Goal: Task Accomplishment & Management: Complete application form

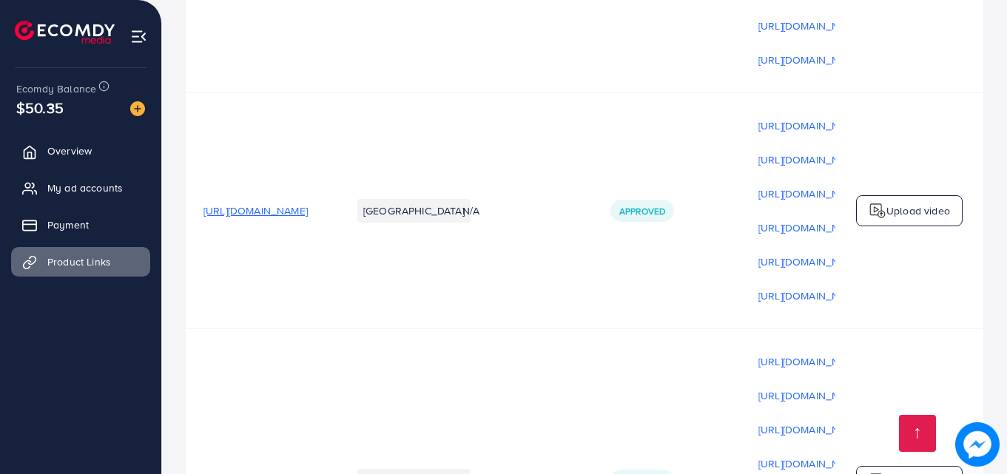
scroll to position [1382, 0]
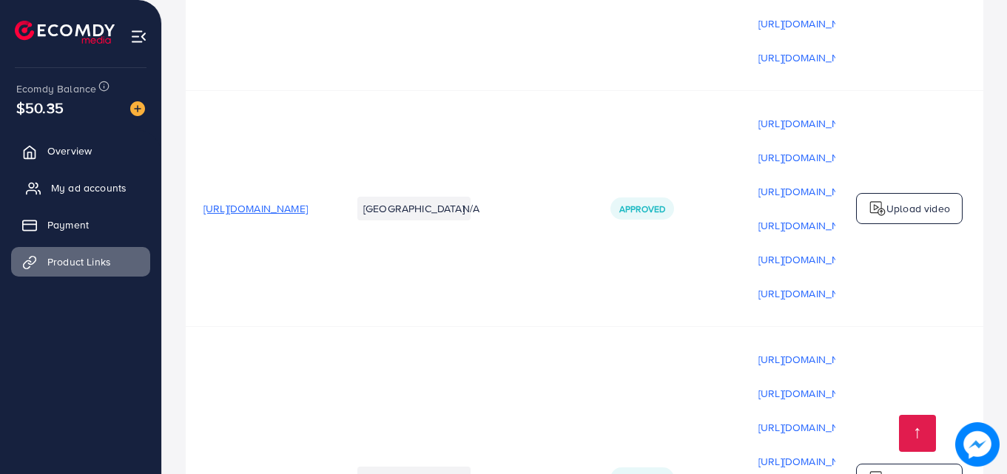
click at [53, 189] on span "My ad accounts" at bounding box center [88, 188] width 75 height 15
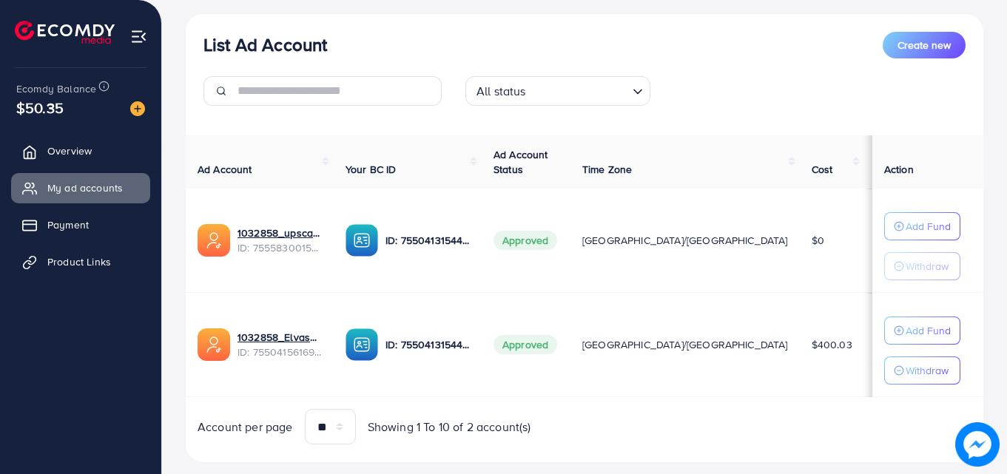
scroll to position [193, 0]
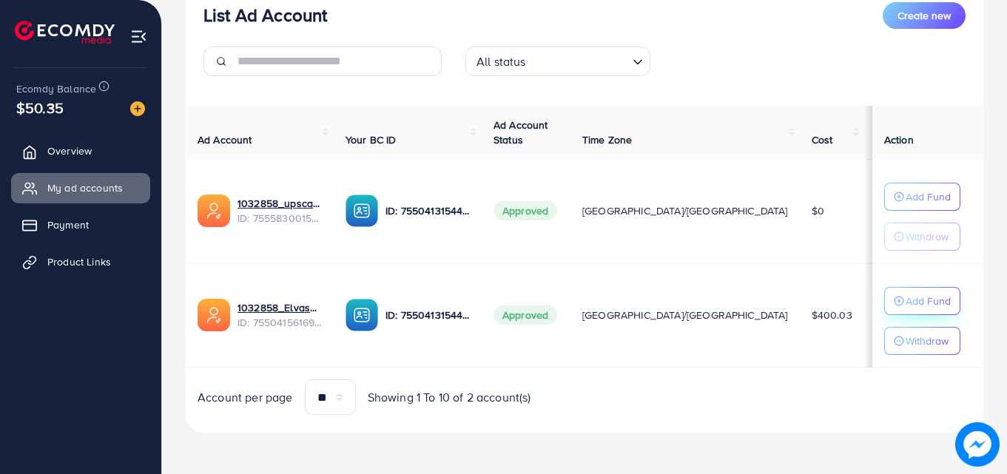
click at [894, 302] on icon "button" at bounding box center [899, 301] width 10 height 10
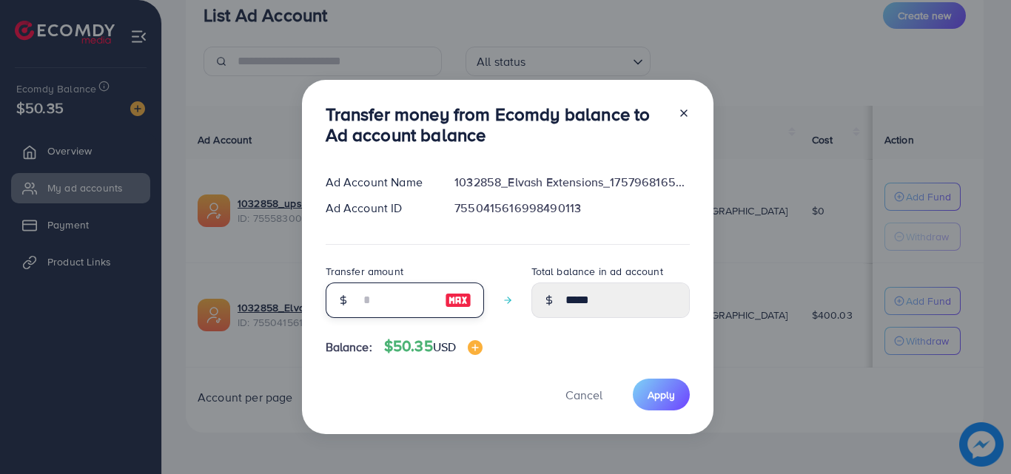
click at [411, 301] on input "number" at bounding box center [397, 301] width 74 height 36
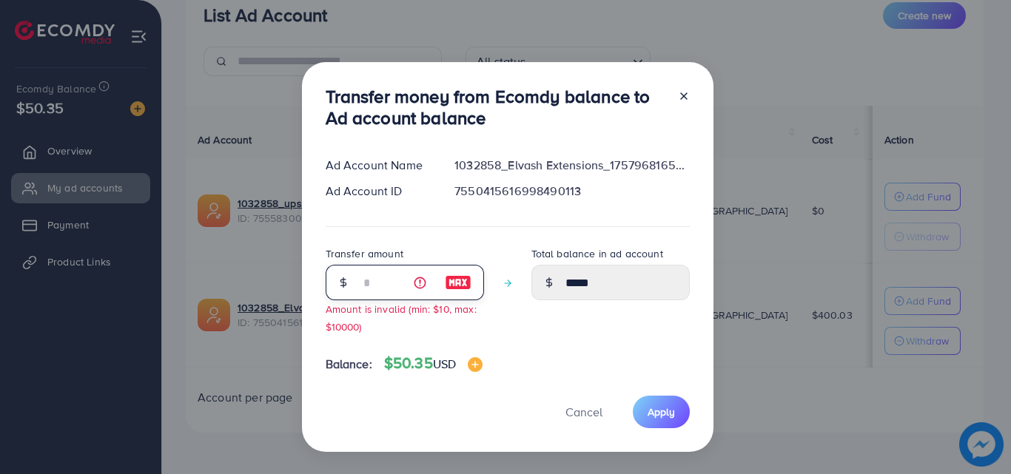
type input "*"
type input "*****"
type input "**"
type input "*****"
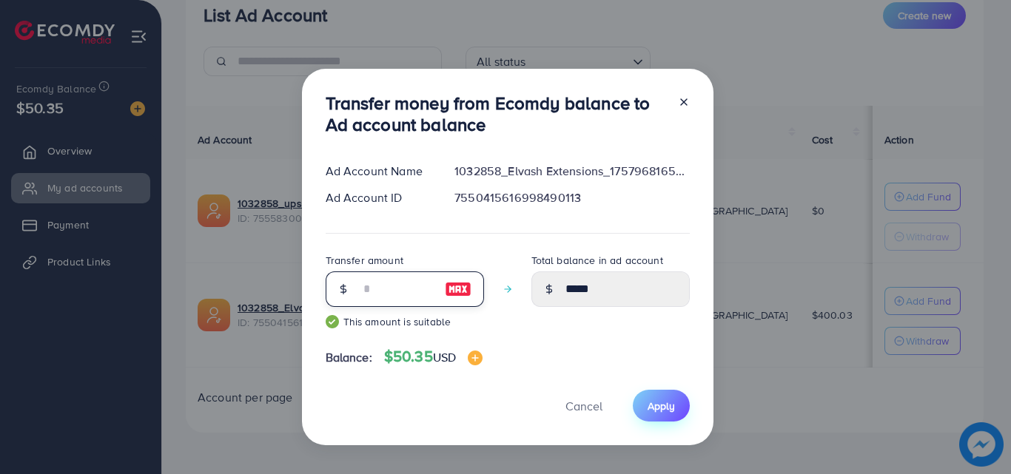
type input "**"
click at [673, 411] on button "Apply" at bounding box center [661, 406] width 57 height 32
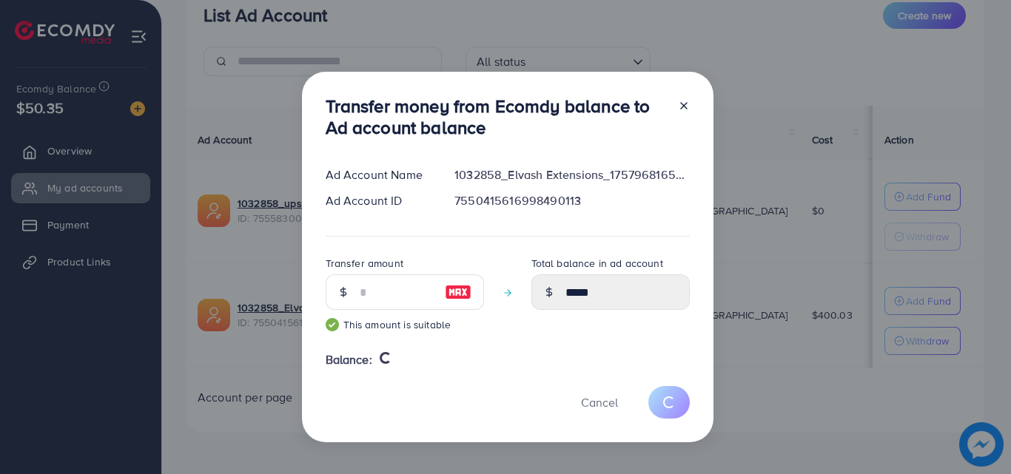
type input "*****"
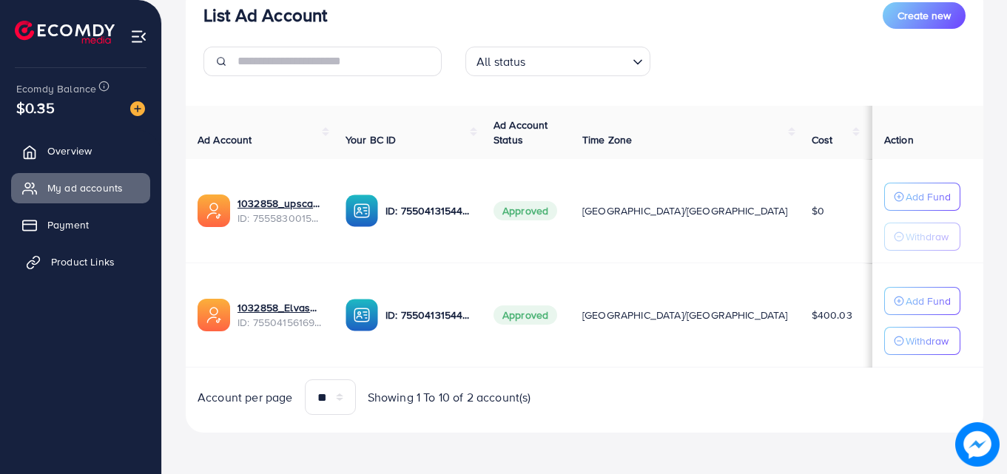
click at [61, 258] on span "Product Links" at bounding box center [83, 262] width 64 height 15
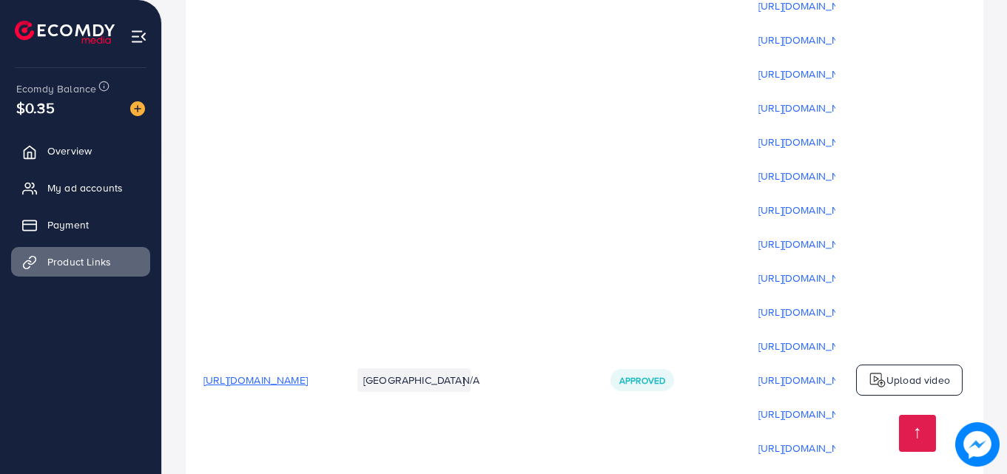
scroll to position [4978, 0]
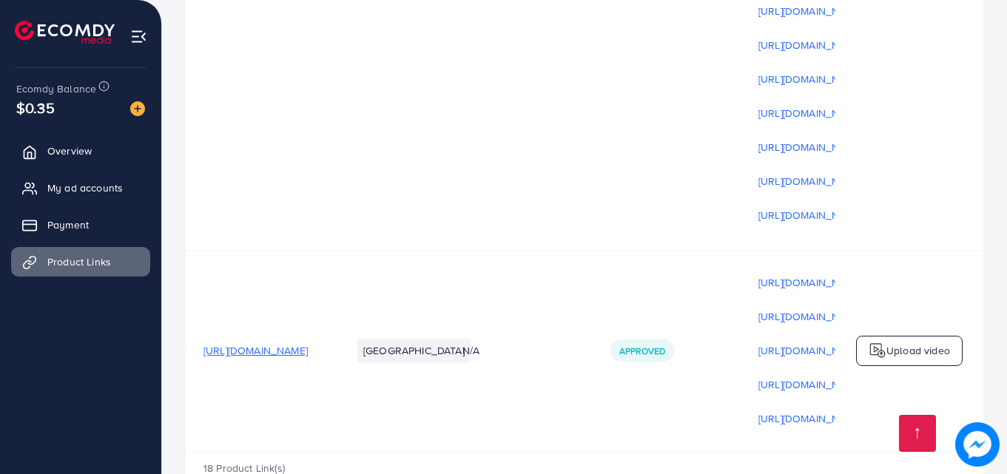
drag, startPoint x: 401, startPoint y: 403, endPoint x: 853, endPoint y: 394, distance: 451.5
click at [853, 394] on tr "[URL][DOMAIN_NAME] Pakistan N/A Approved [URL][DOMAIN_NAME] [URL][DOMAIN_NAME] …" at bounding box center [681, 350] width 991 height 201
click at [670, 448] on div "18 Product Link(s)" at bounding box center [585, 473] width 798 height 43
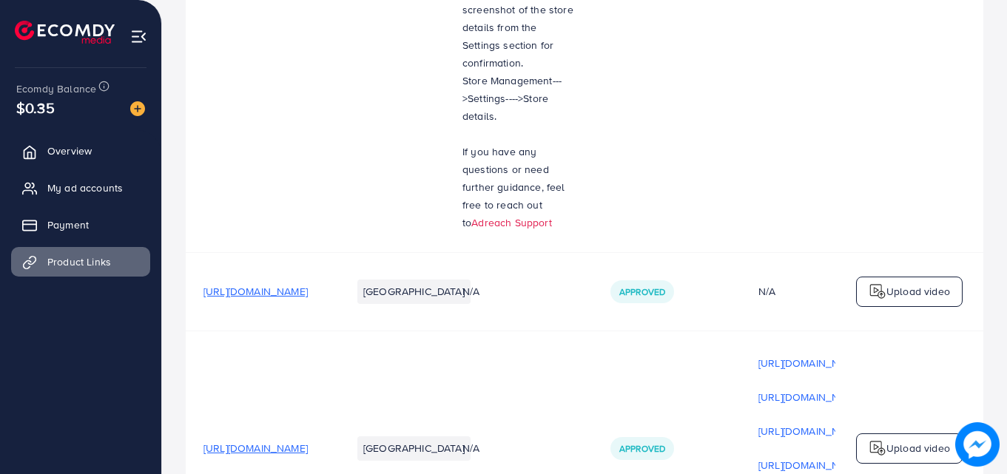
scroll to position [0, 0]
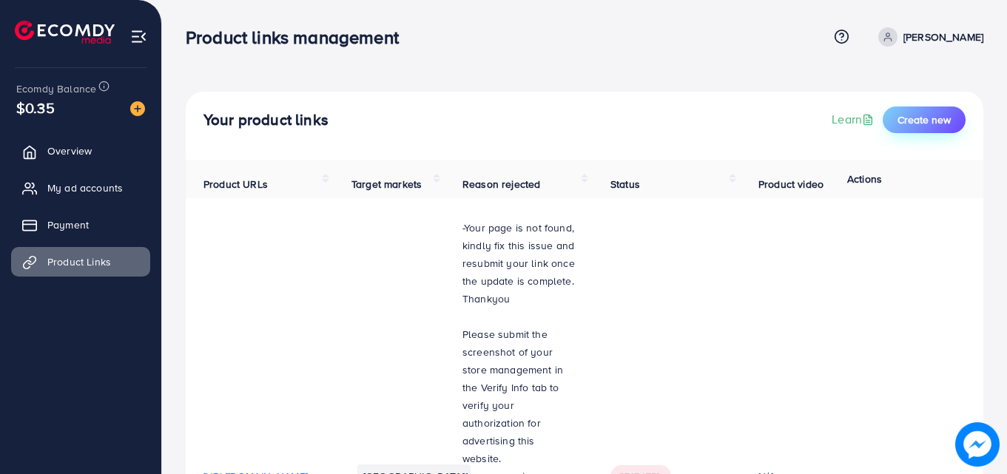
click at [924, 121] on span "Create new" at bounding box center [924, 119] width 53 height 15
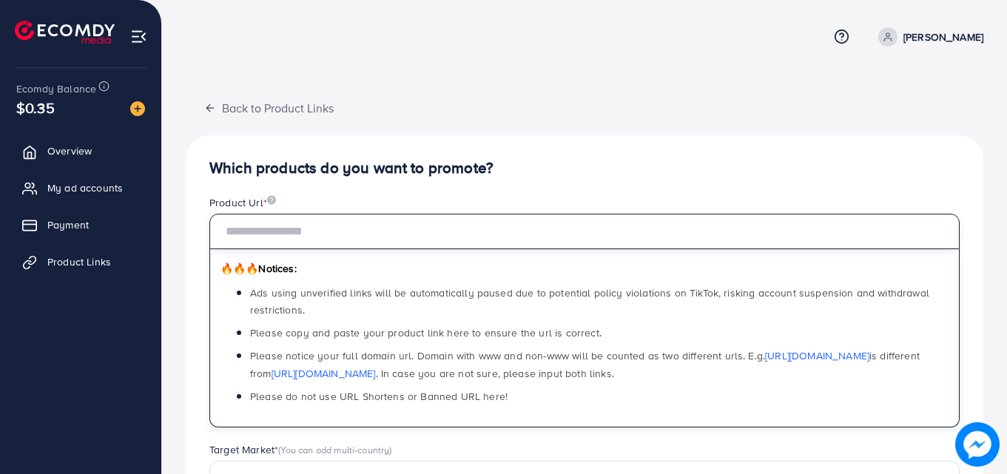
click at [398, 242] on input "text" at bounding box center [584, 232] width 750 height 36
paste input "**********"
type input "**********"
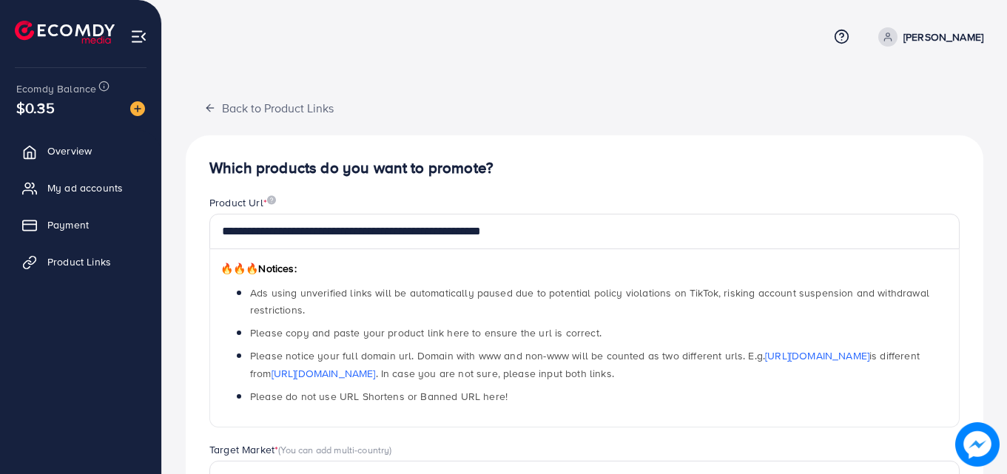
click at [647, 156] on div "**********" at bounding box center [585, 471] width 798 height 673
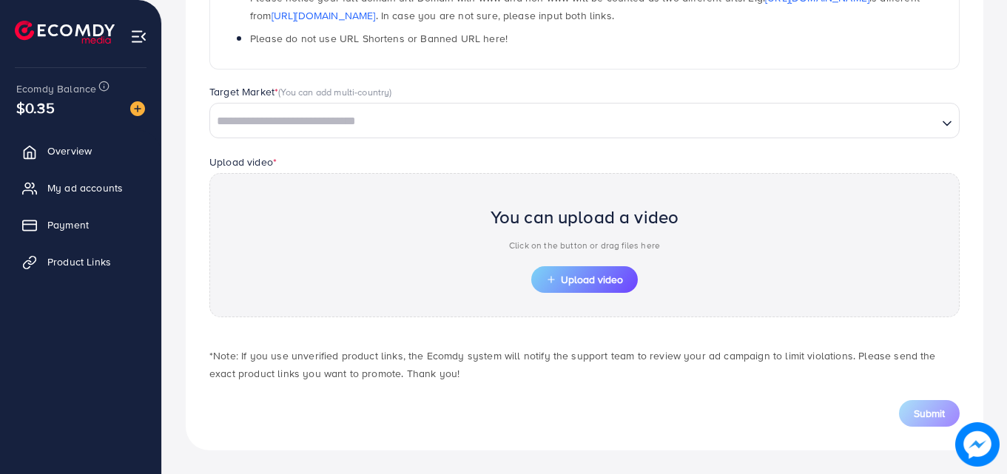
drag, startPoint x: 491, startPoint y: 117, endPoint x: 495, endPoint y: 152, distance: 35.0
click at [493, 118] on input "Search for option" at bounding box center [574, 121] width 725 height 23
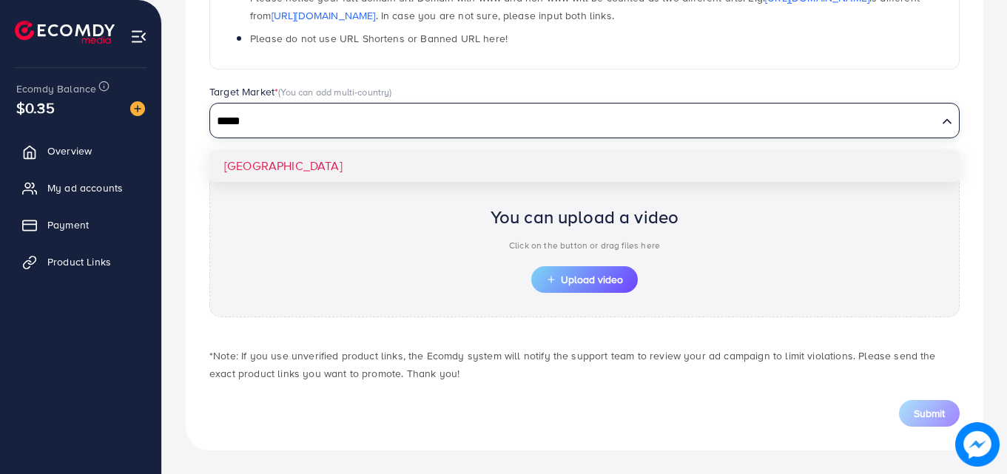
type input "*****"
click at [494, 170] on div "**********" at bounding box center [585, 113] width 798 height 673
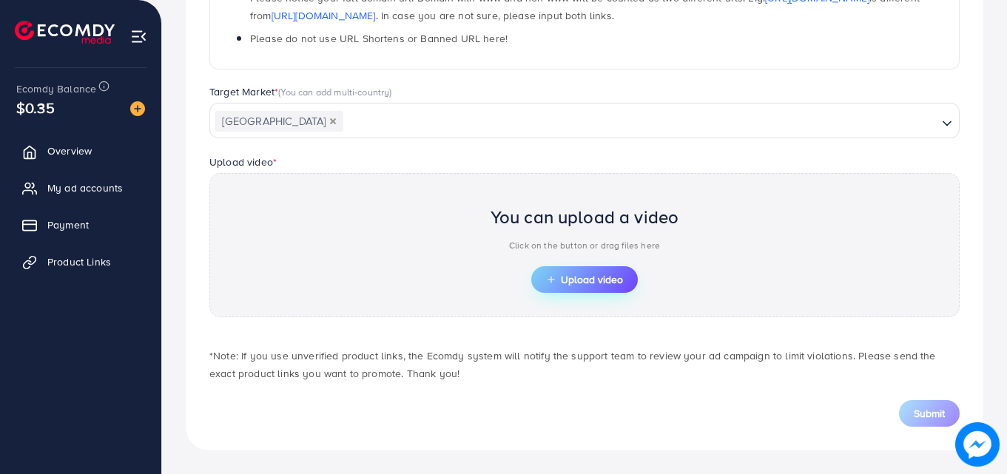
click at [596, 282] on span "Upload video" at bounding box center [584, 280] width 77 height 10
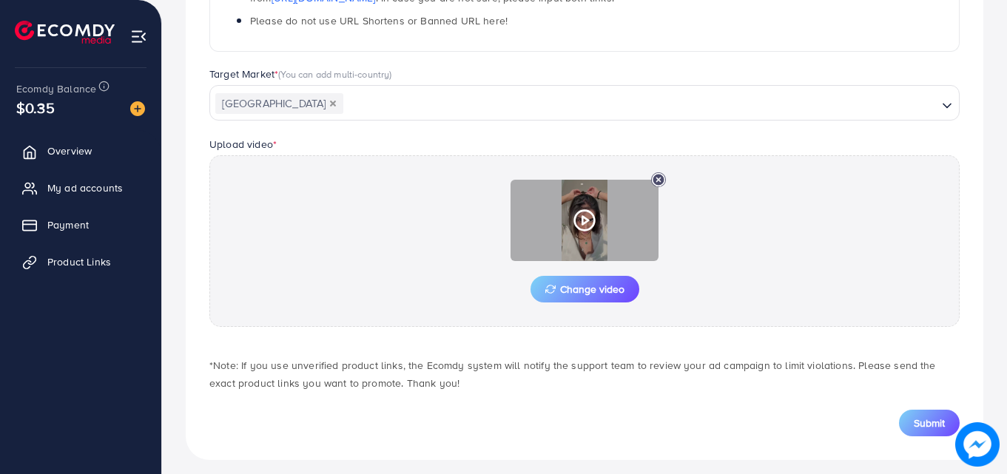
scroll to position [386, 0]
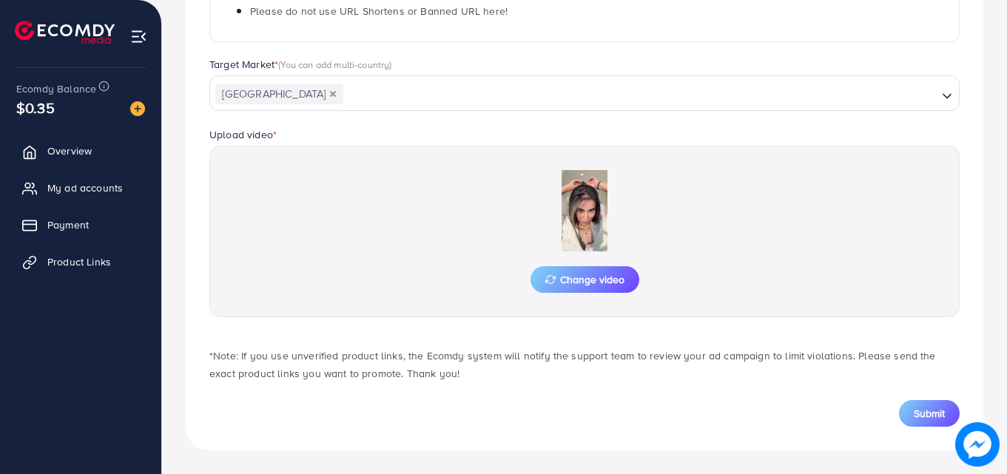
click at [920, 423] on button "Submit" at bounding box center [929, 413] width 61 height 27
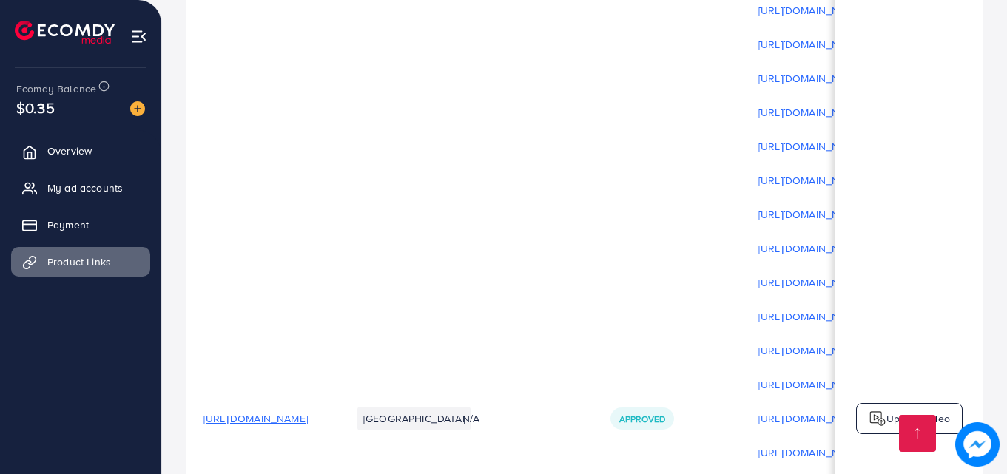
scroll to position [5056, 0]
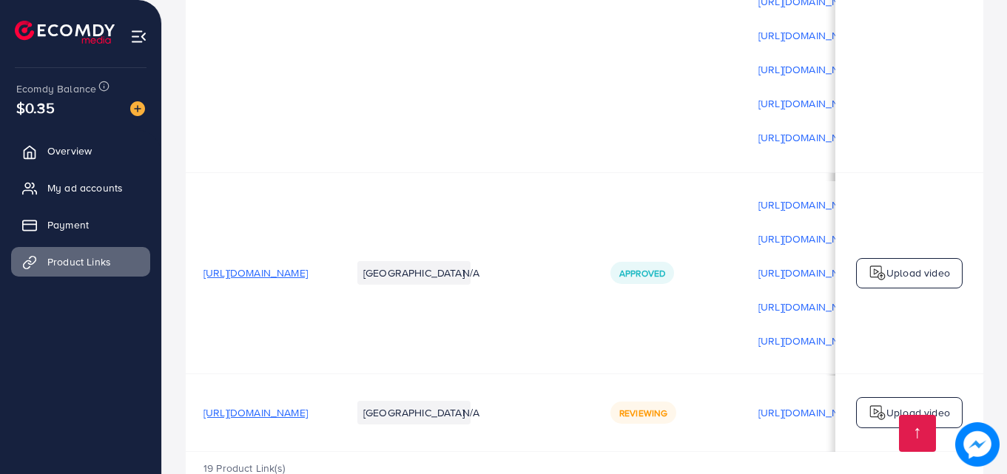
click at [905, 397] on div "Upload video" at bounding box center [909, 412] width 107 height 31
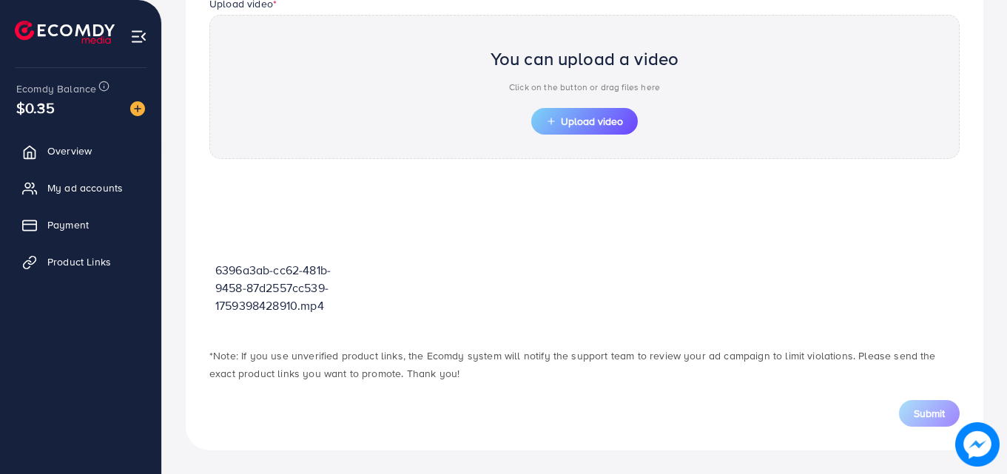
scroll to position [517, 0]
click at [561, 117] on span "Upload video" at bounding box center [584, 121] width 77 height 10
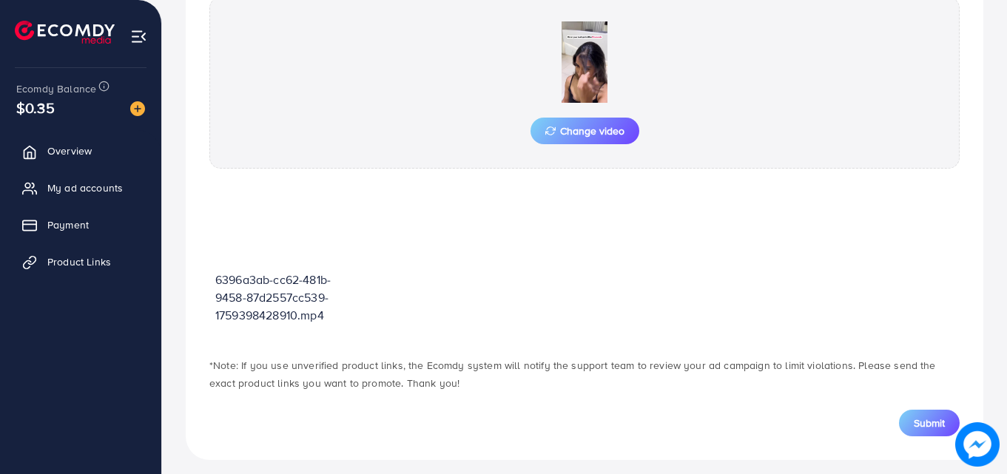
scroll to position [544, 0]
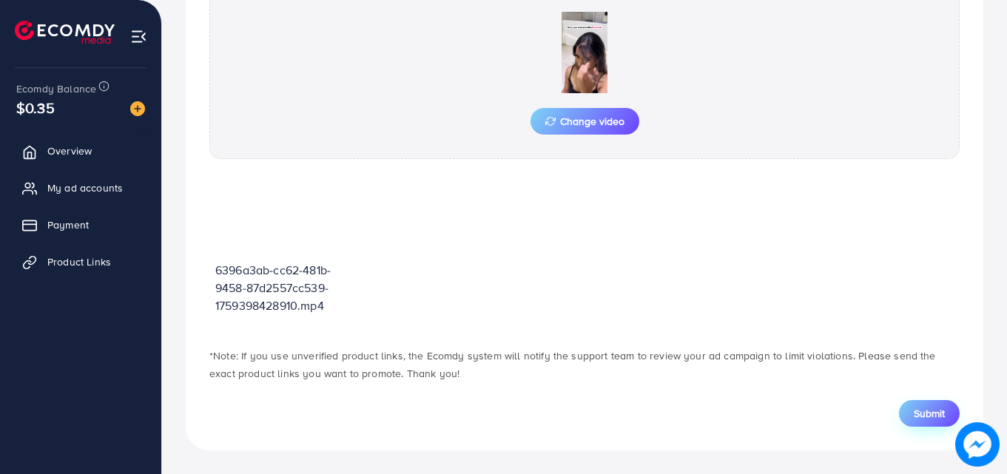
click at [915, 411] on span "Submit" at bounding box center [929, 413] width 31 height 15
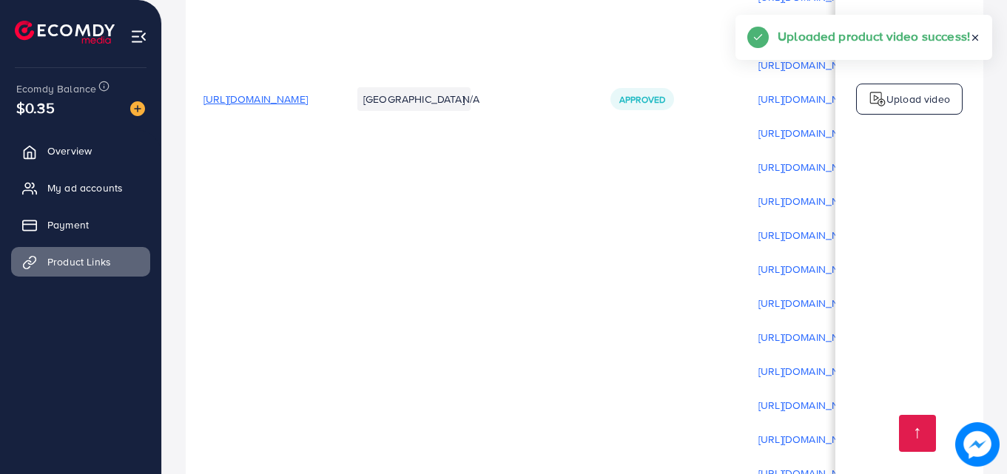
scroll to position [5077, 0]
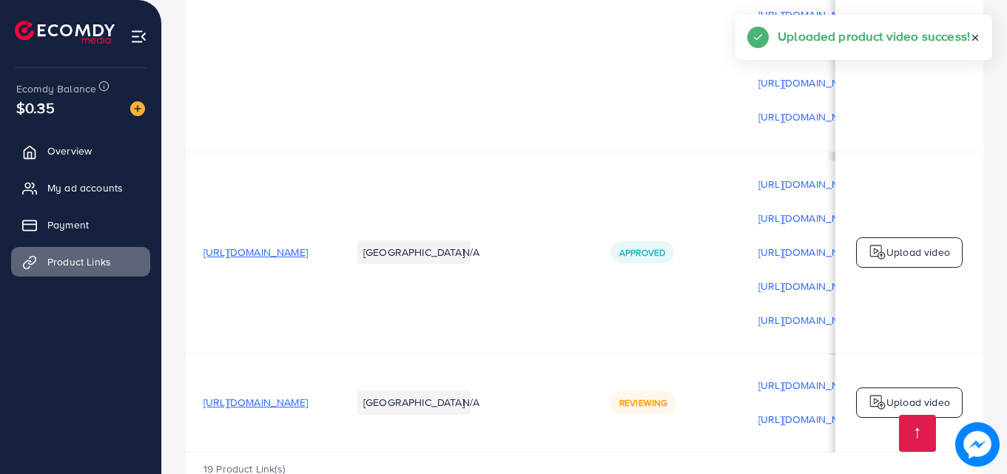
click at [949, 394] on p "Upload video" at bounding box center [919, 403] width 64 height 18
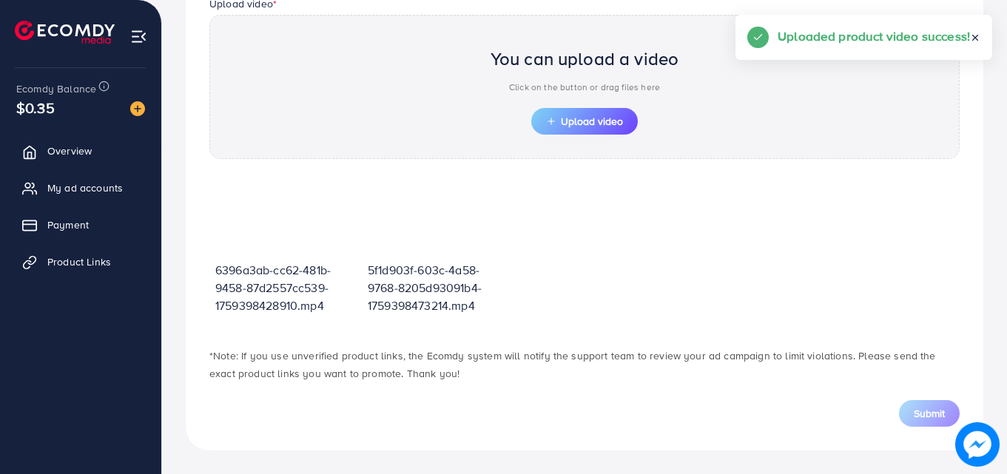
scroll to position [517, 0]
click at [575, 109] on button "Upload video" at bounding box center [584, 121] width 107 height 27
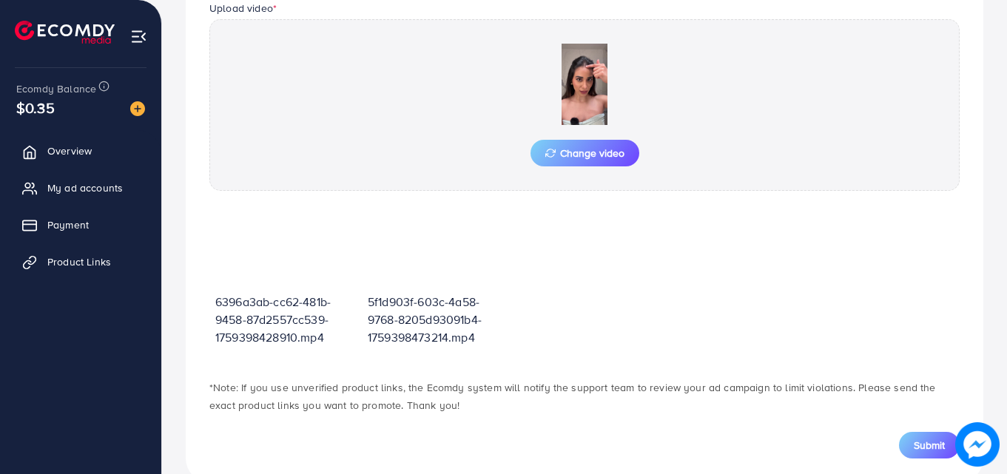
scroll to position [544, 0]
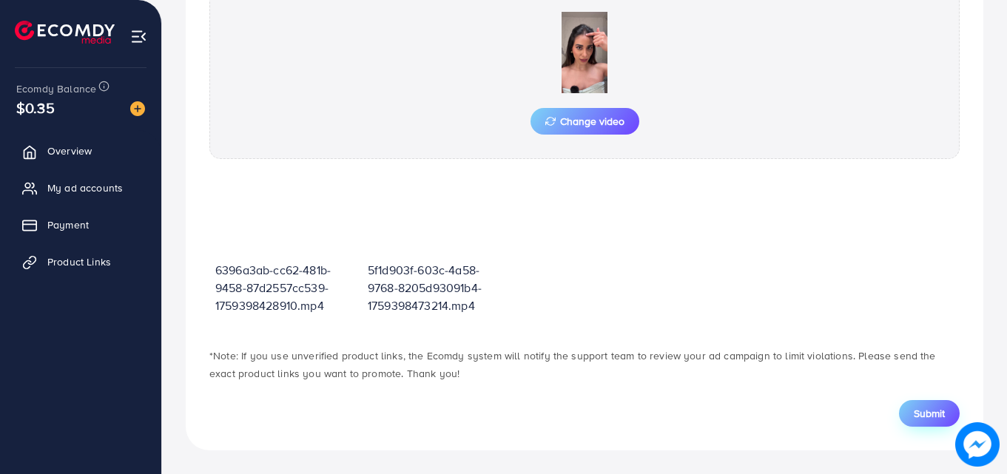
click at [904, 414] on button "Submit" at bounding box center [929, 413] width 61 height 27
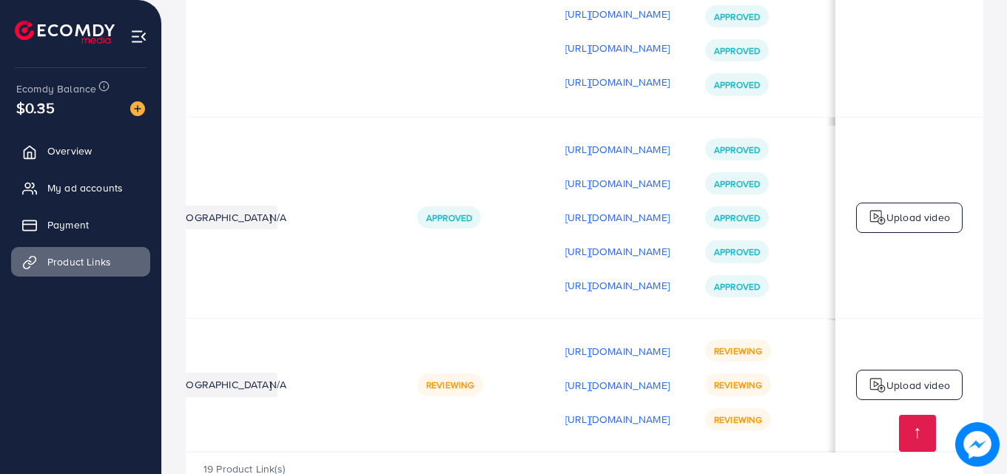
scroll to position [1, 368]
click at [902, 377] on p "Upload video" at bounding box center [919, 386] width 64 height 18
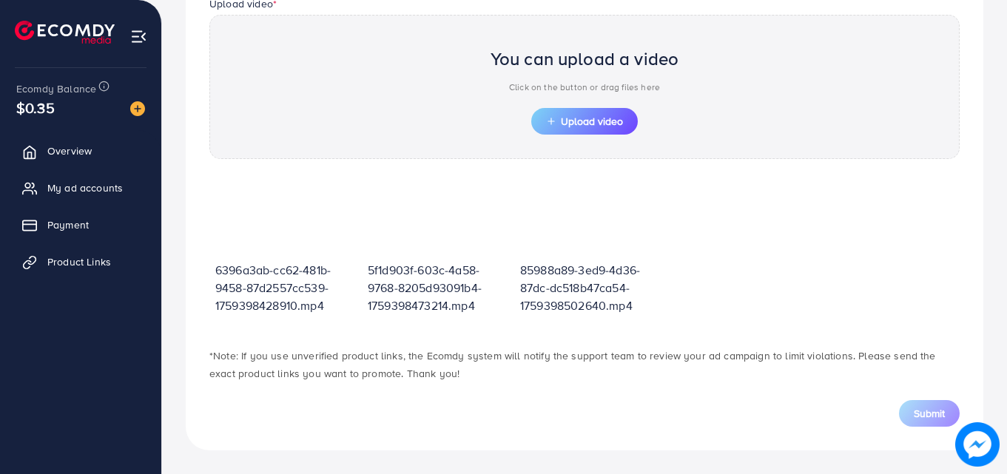
scroll to position [517, 0]
click at [620, 116] on span "Upload video" at bounding box center [584, 121] width 77 height 10
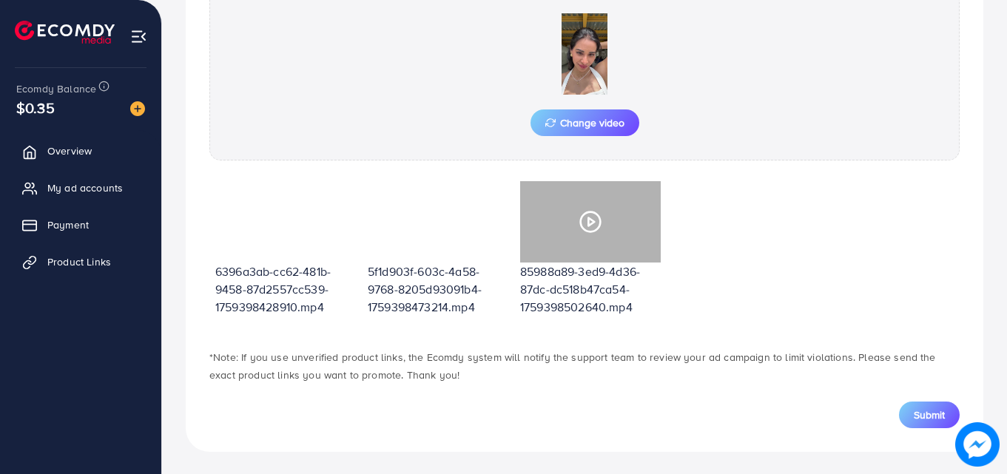
scroll to position [544, 0]
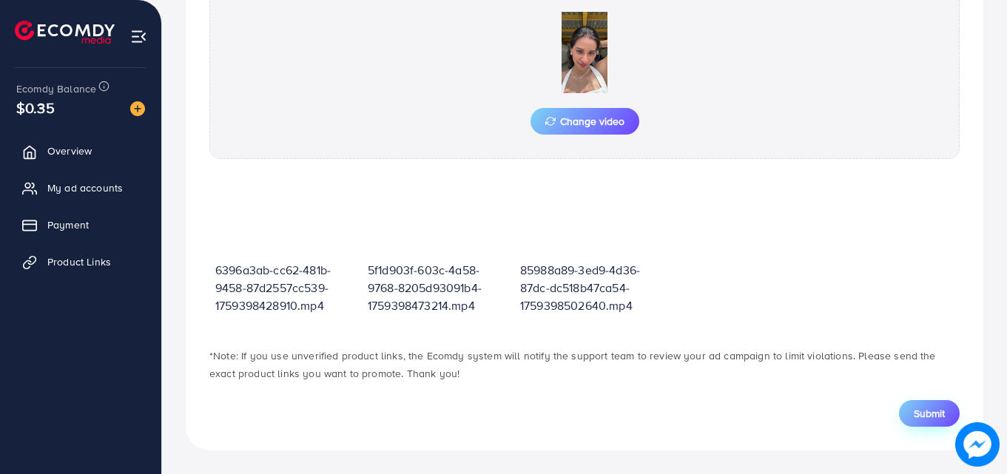
click at [911, 406] on button "Submit" at bounding box center [929, 413] width 61 height 27
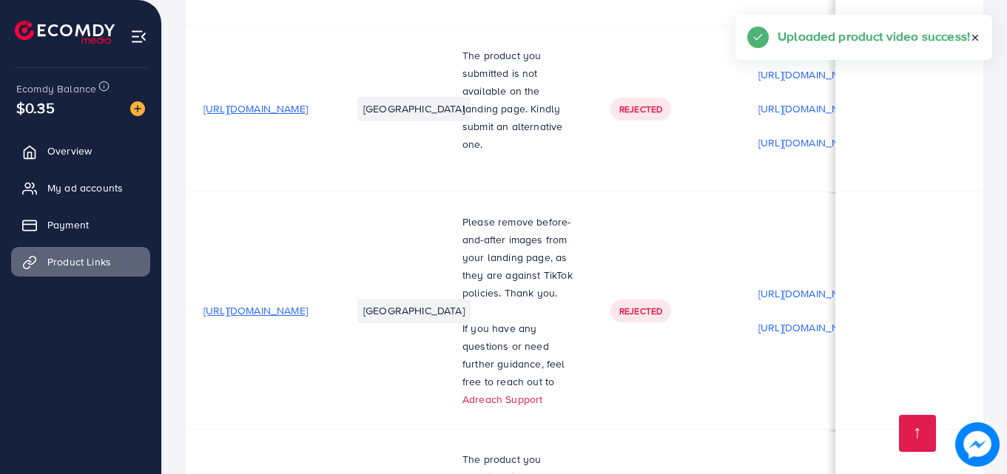
scroll to position [5146, 0]
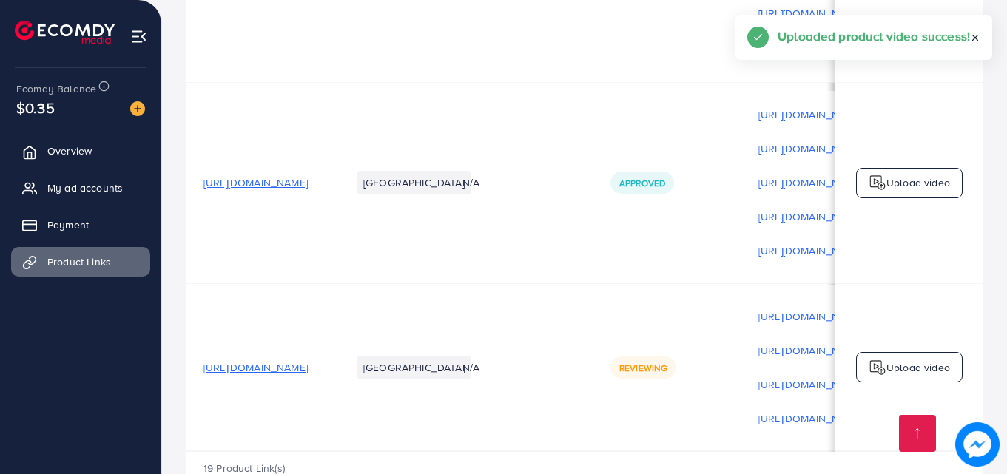
click at [898, 352] on div "Upload video" at bounding box center [909, 367] width 107 height 31
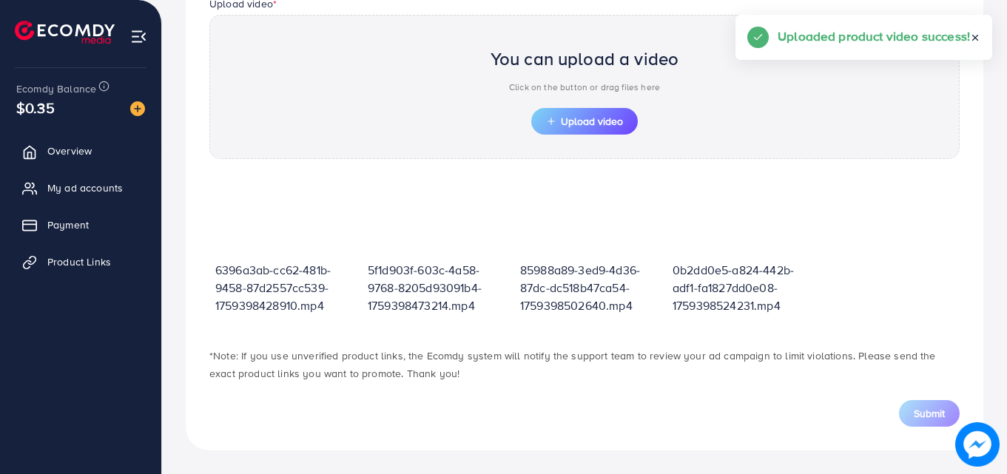
scroll to position [517, 0]
click at [571, 124] on span "Upload video" at bounding box center [584, 121] width 77 height 10
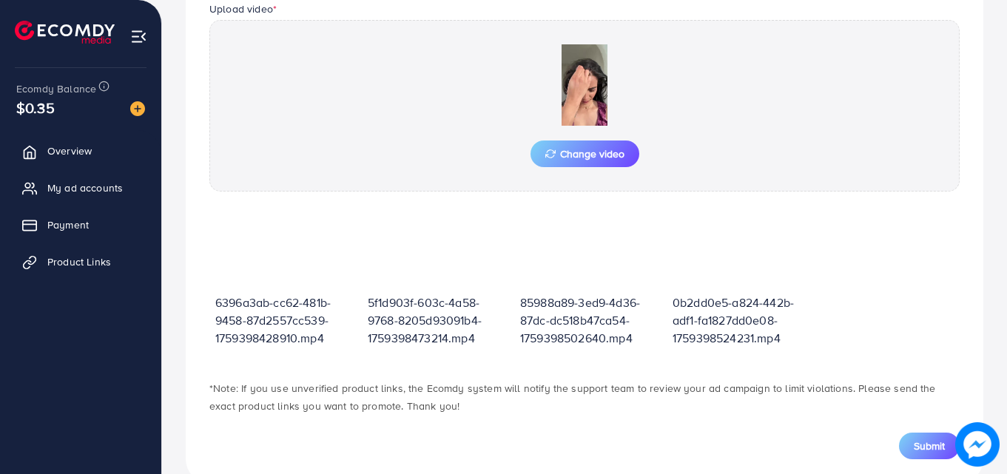
scroll to position [544, 0]
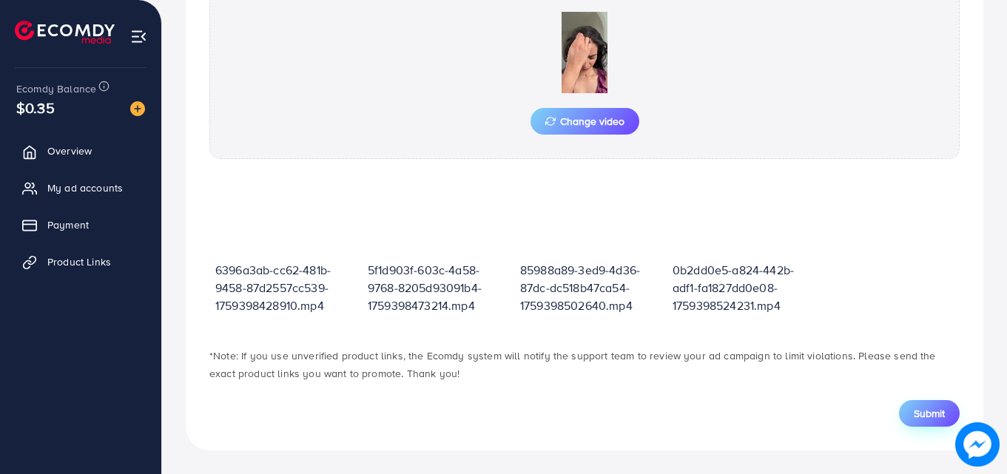
click at [925, 415] on span "Submit" at bounding box center [929, 413] width 31 height 15
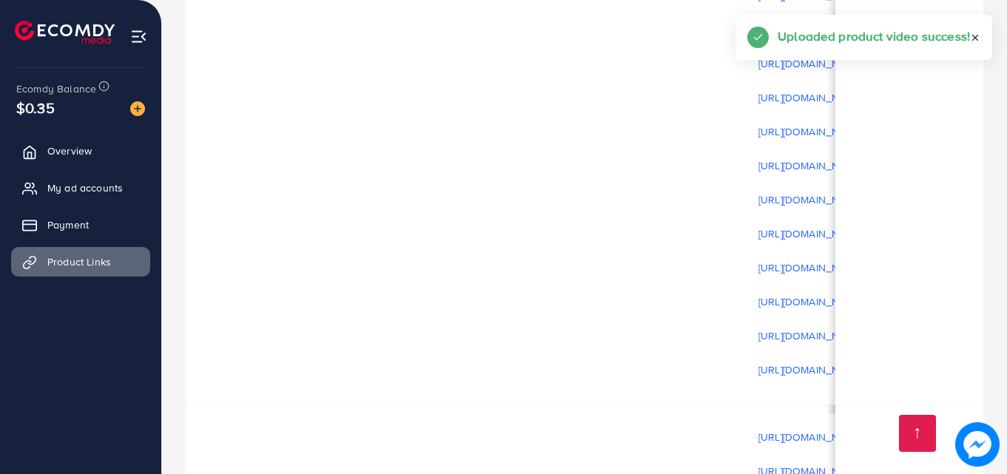
scroll to position [5180, 0]
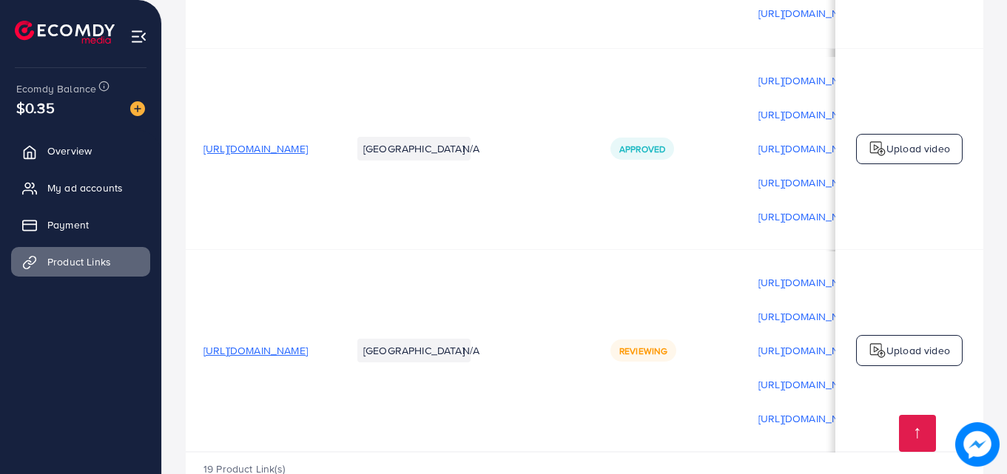
click at [856, 335] on div "Upload video" at bounding box center [909, 350] width 107 height 31
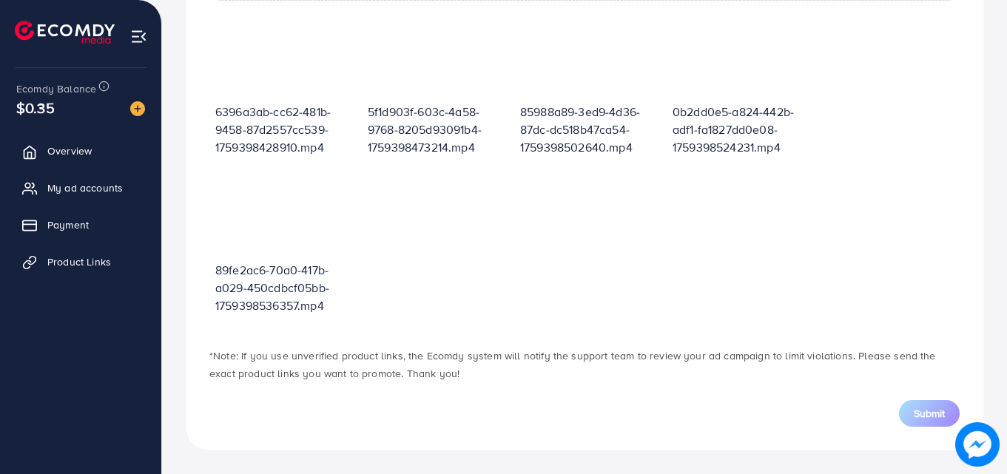
scroll to position [531, 0]
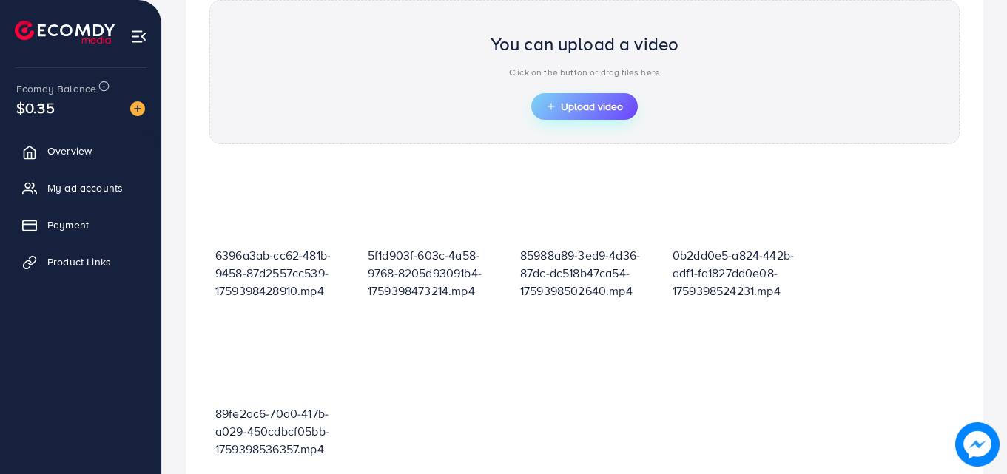
click at [609, 111] on span "Upload video" at bounding box center [584, 106] width 77 height 10
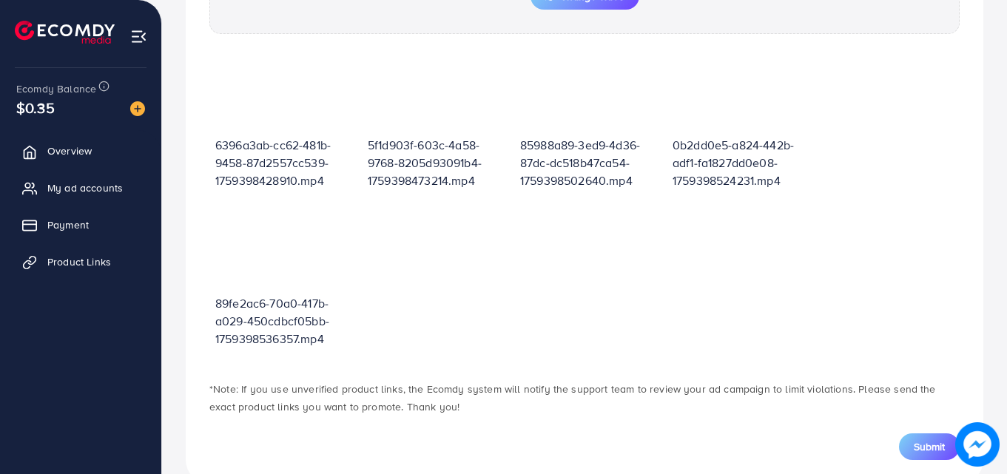
scroll to position [702, 0]
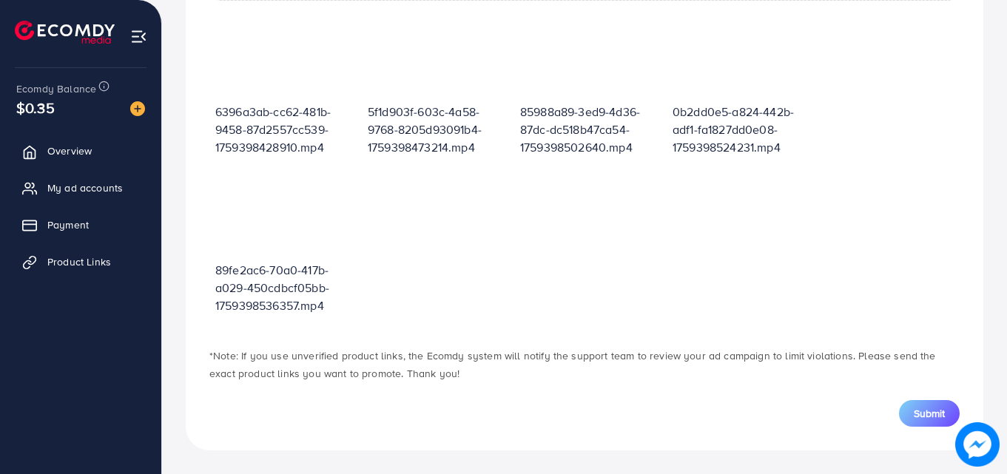
click at [927, 419] on span "Submit" at bounding box center [929, 413] width 31 height 15
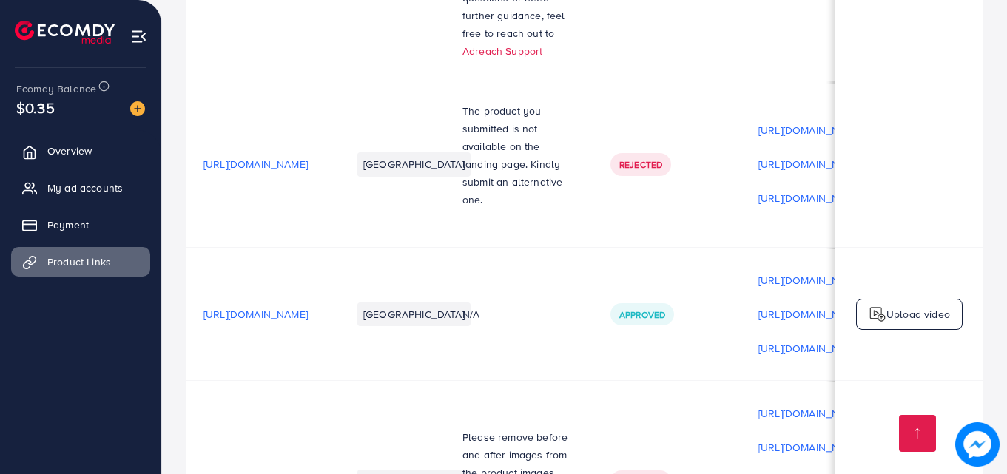
scroll to position [3050, 0]
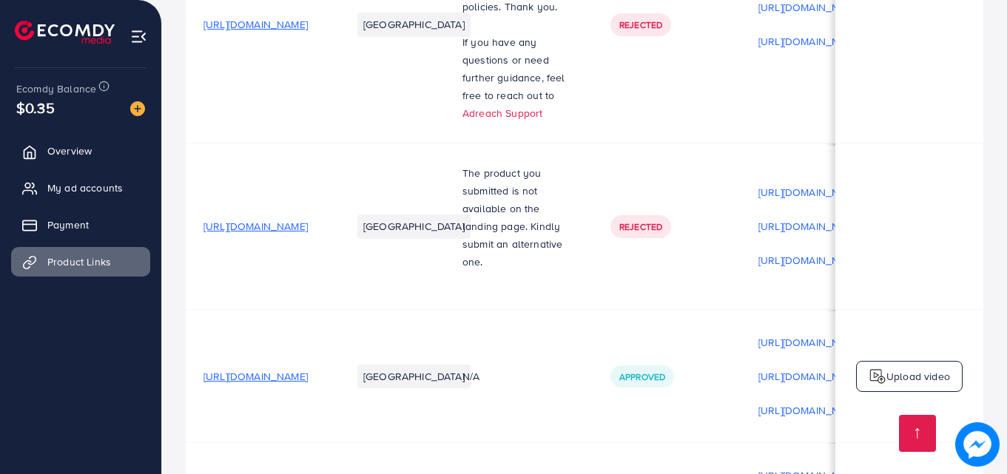
click at [308, 369] on span "[URL][DOMAIN_NAME]" at bounding box center [256, 376] width 104 height 15
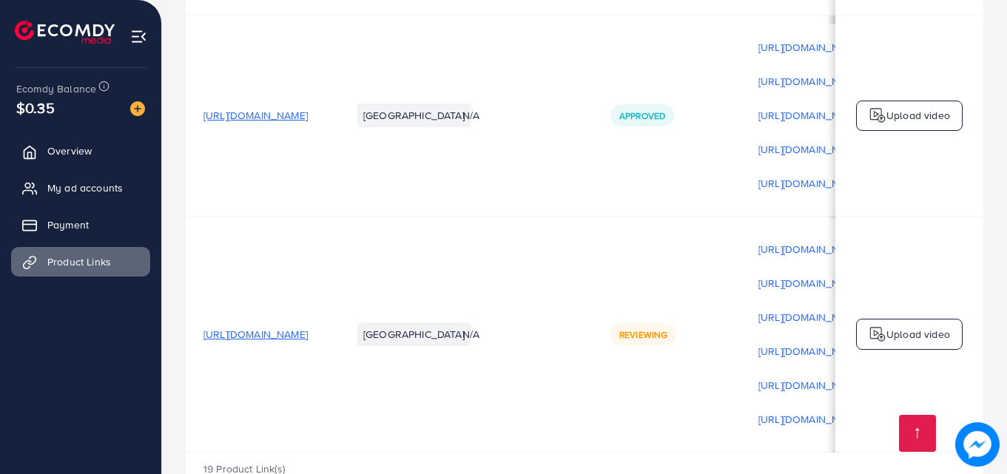
scroll to position [1, 0]
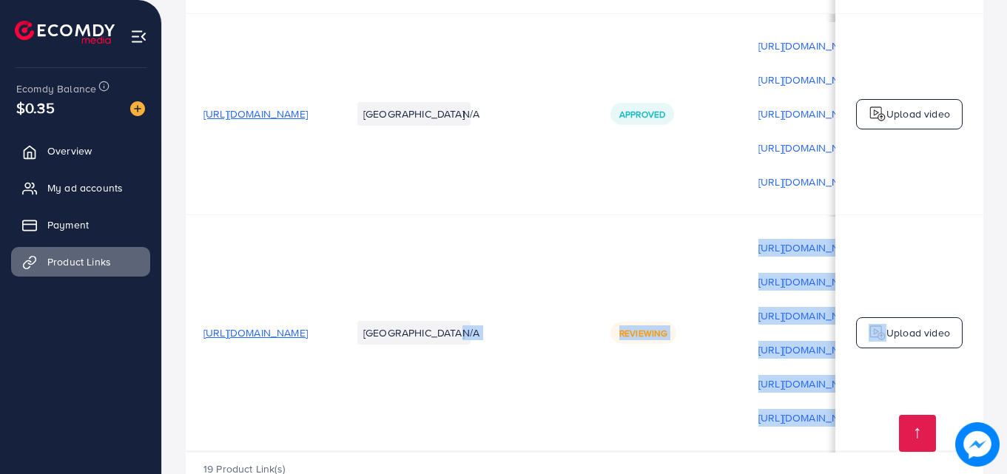
drag, startPoint x: 559, startPoint y: 403, endPoint x: 801, endPoint y: 395, distance: 242.1
click at [862, 394] on tr "[URL][DOMAIN_NAME] Pakistan N/A Reviewing [URL][DOMAIN_NAME] [URL][DOMAIN_NAME]…" at bounding box center [681, 333] width 991 height 236
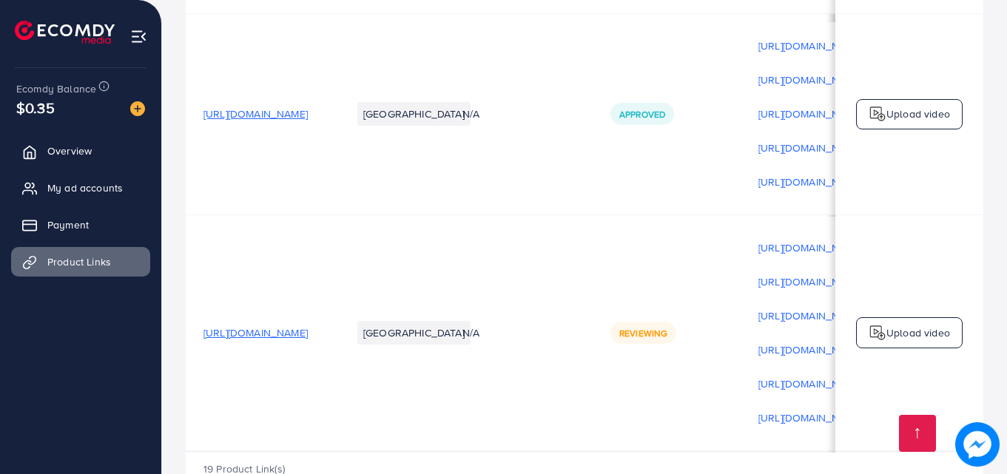
click at [600, 448] on div "19 Product Link(s)" at bounding box center [585, 474] width 798 height 43
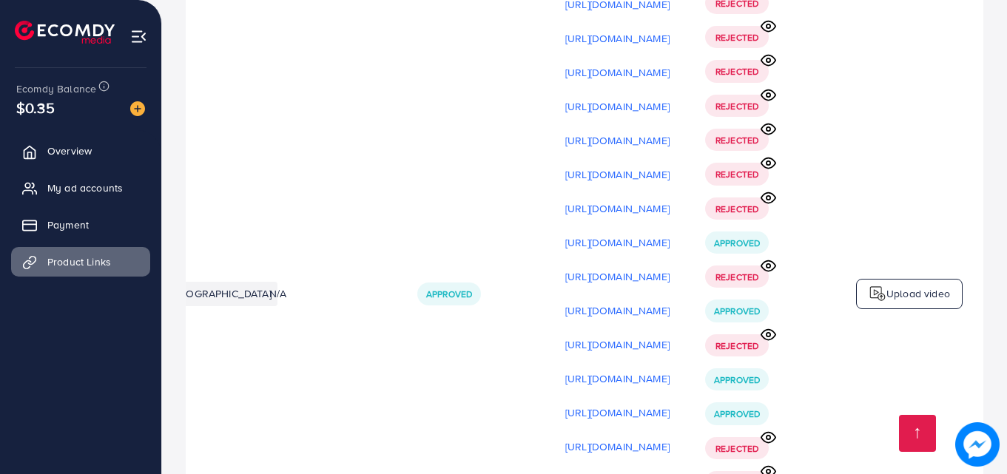
scroll to position [3706, 0]
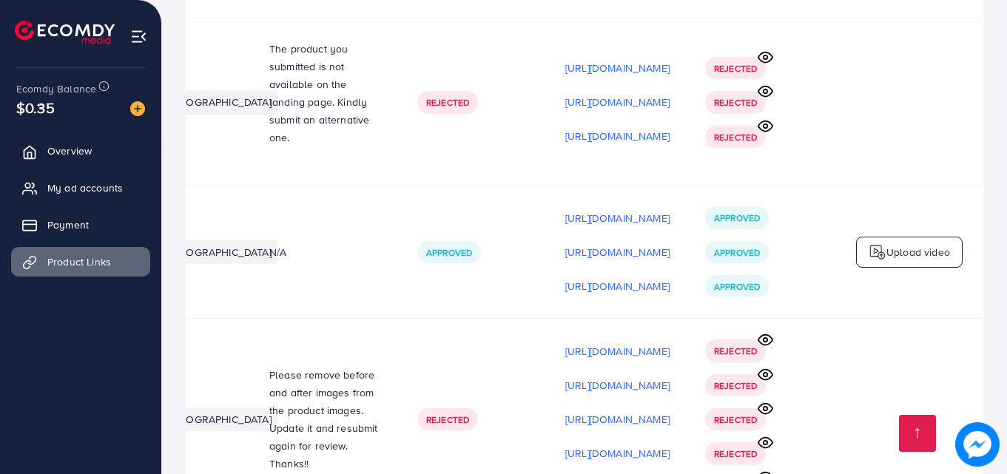
click at [896, 243] on p "Upload video" at bounding box center [919, 252] width 64 height 18
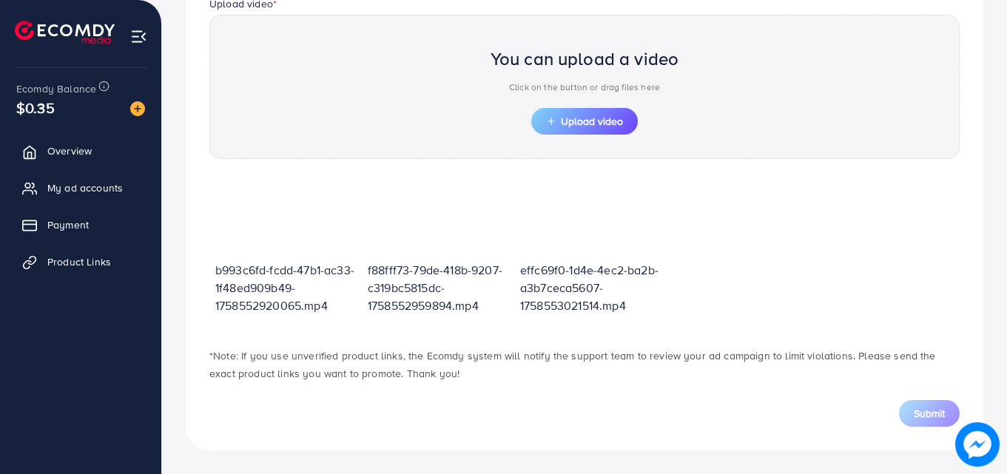
scroll to position [517, 0]
click at [588, 124] on span "Upload video" at bounding box center [584, 121] width 77 height 10
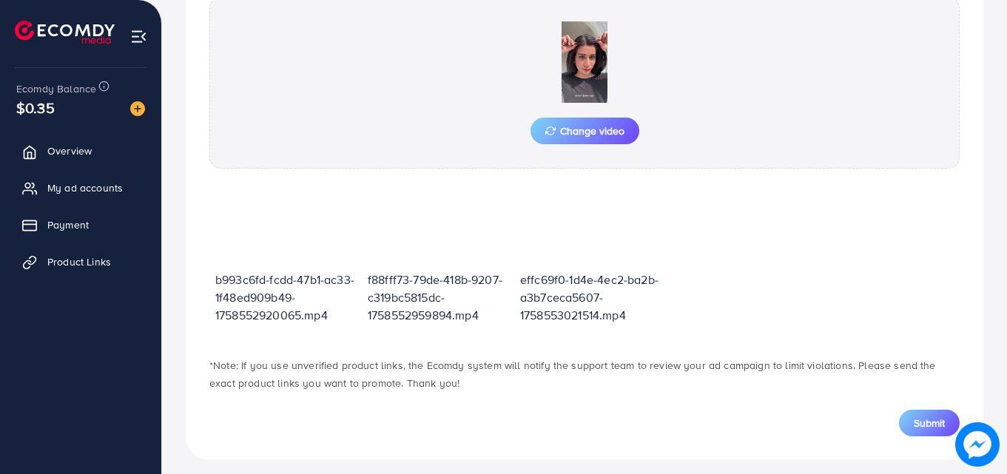
scroll to position [544, 0]
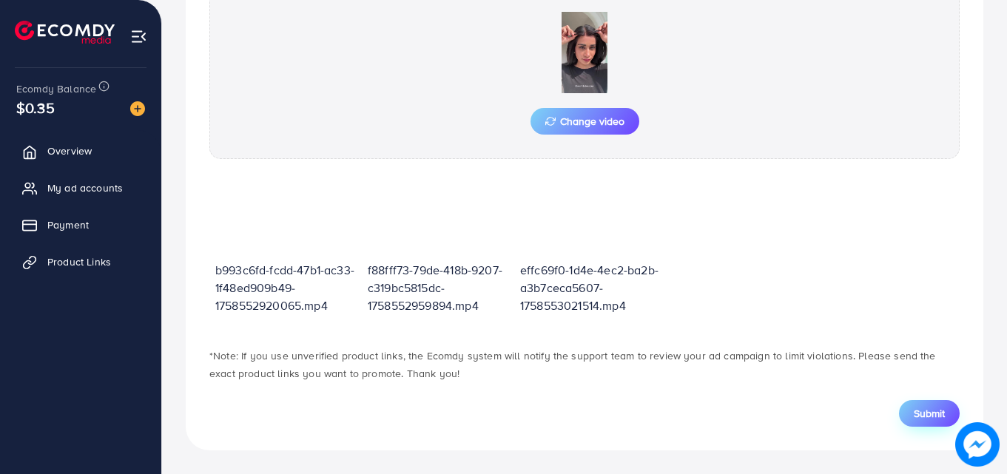
click at [929, 414] on span "Submit" at bounding box center [929, 413] width 31 height 15
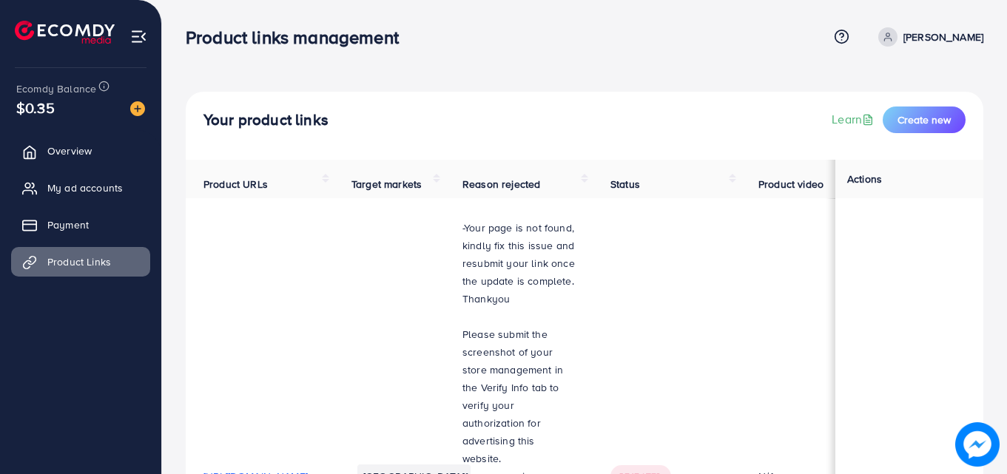
scroll to position [2, 0]
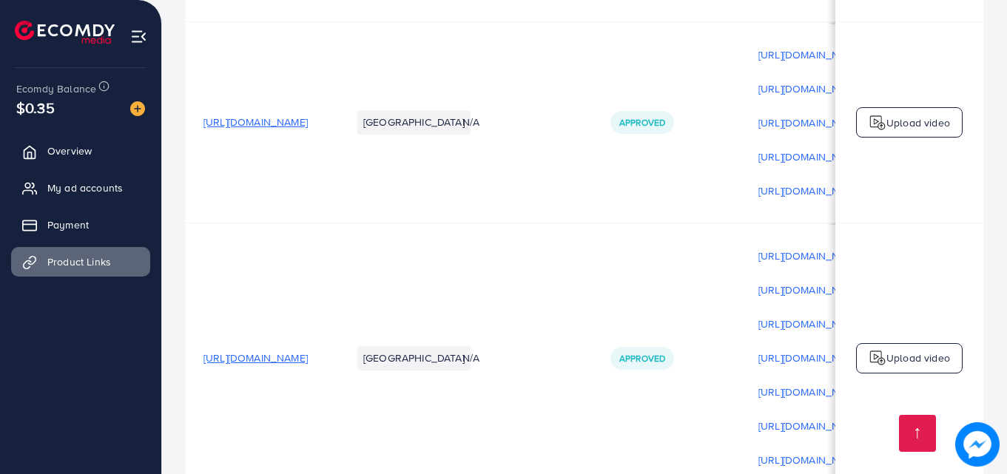
click at [921, 349] on p "Upload video" at bounding box center [919, 358] width 64 height 18
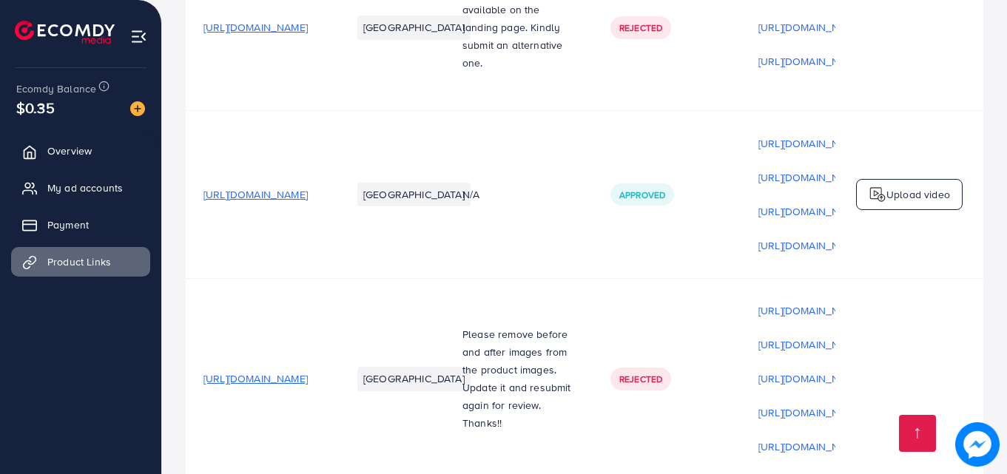
scroll to position [3231, 0]
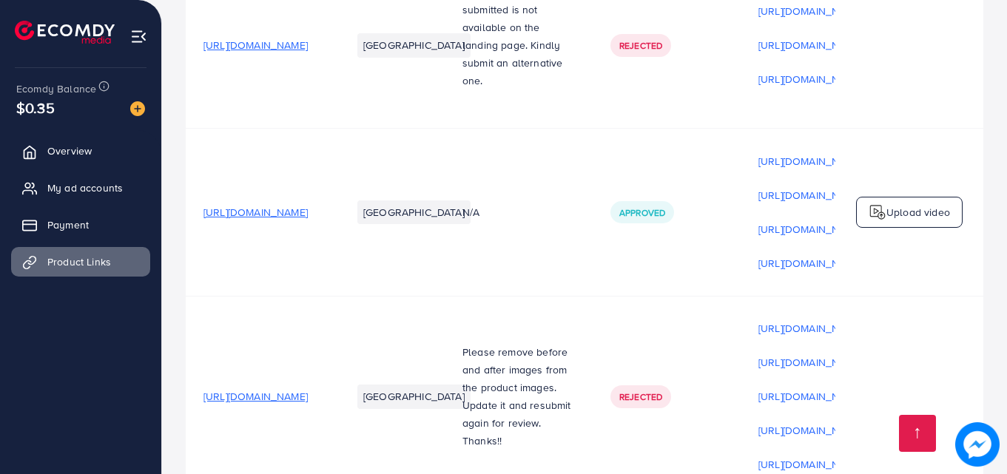
click at [917, 204] on p "Upload video" at bounding box center [919, 213] width 64 height 18
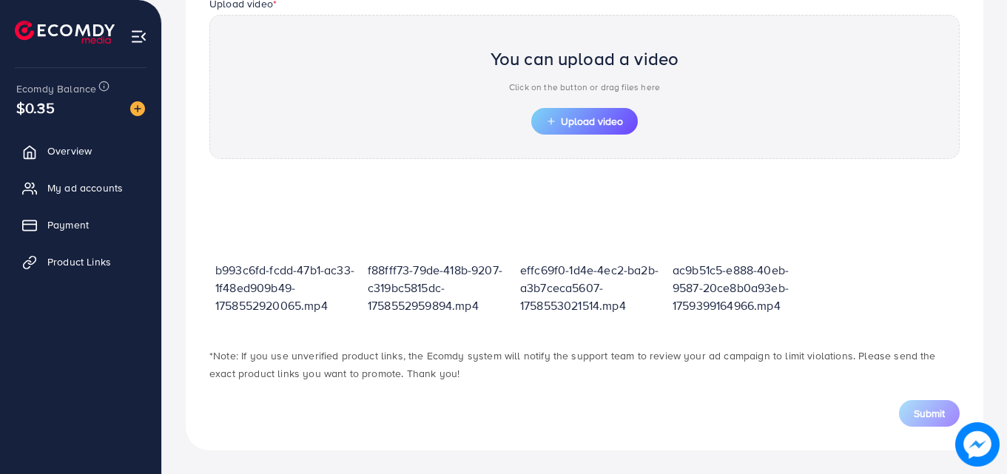
scroll to position [517, 0]
click at [594, 116] on span "Upload video" at bounding box center [584, 121] width 77 height 10
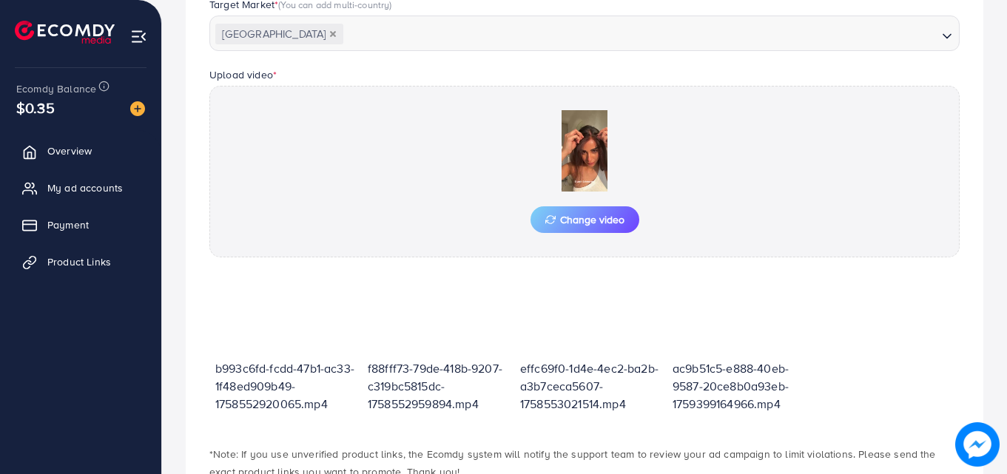
scroll to position [544, 0]
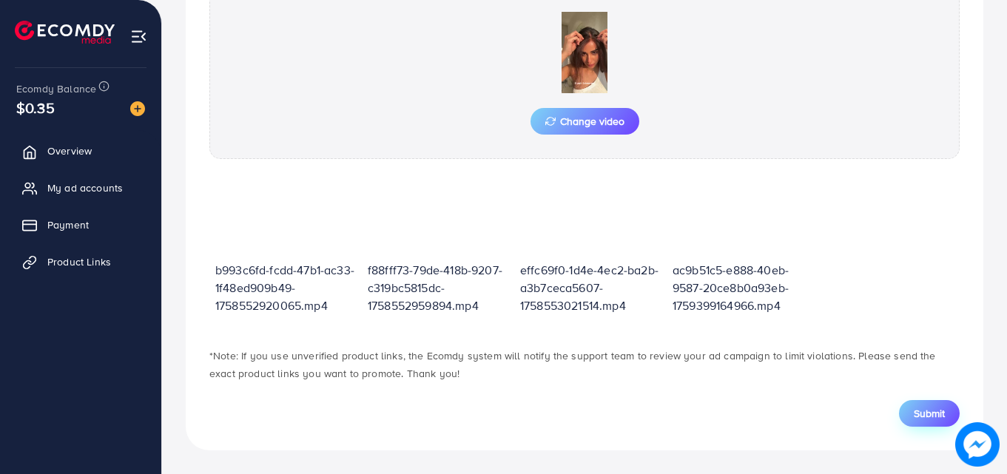
click at [923, 410] on span "Submit" at bounding box center [929, 413] width 31 height 15
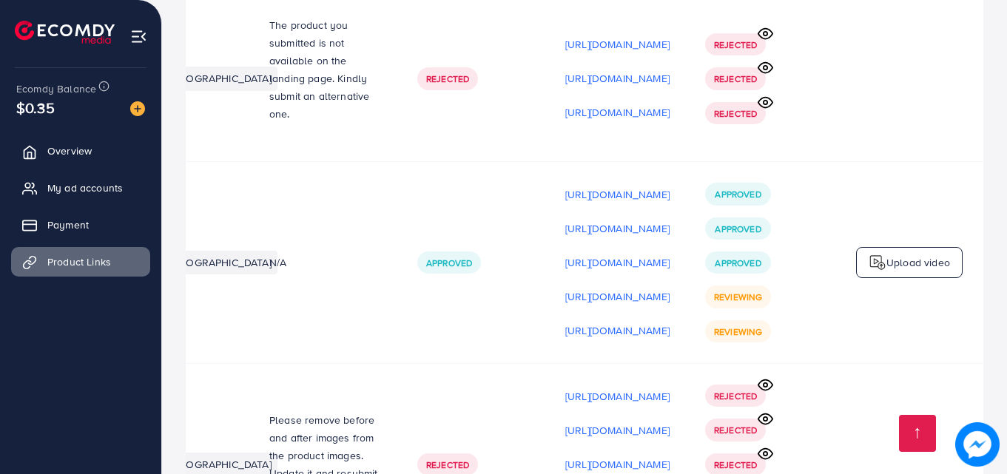
scroll to position [3135, 0]
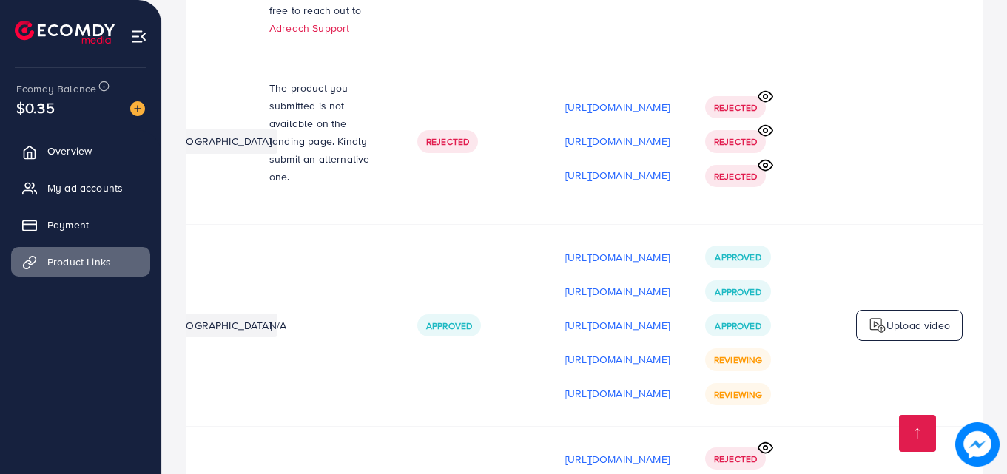
click at [938, 317] on p "Upload video" at bounding box center [919, 326] width 64 height 18
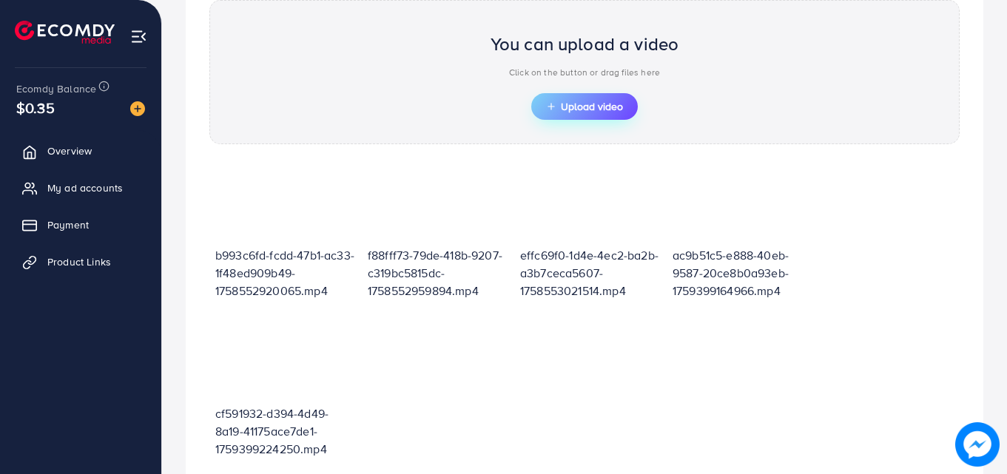
click at [631, 108] on button "Upload video" at bounding box center [584, 106] width 107 height 27
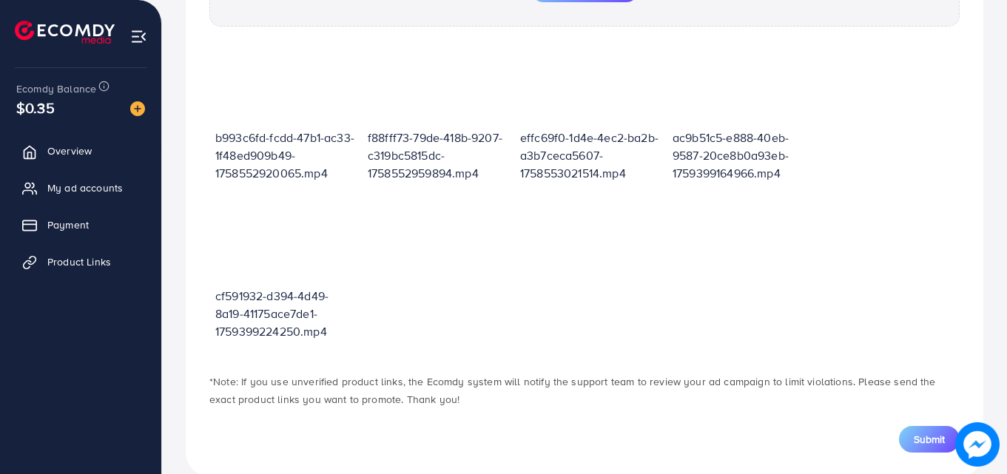
scroll to position [702, 0]
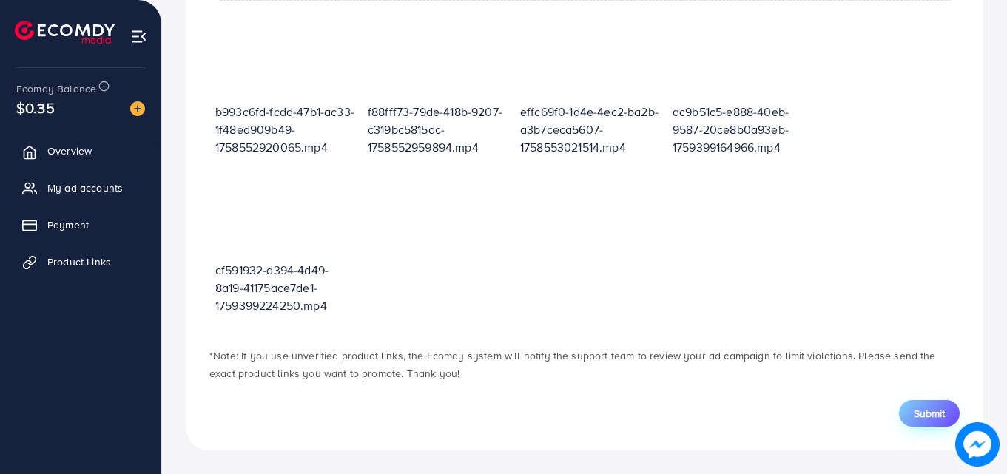
click at [904, 411] on button "Submit" at bounding box center [929, 413] width 61 height 27
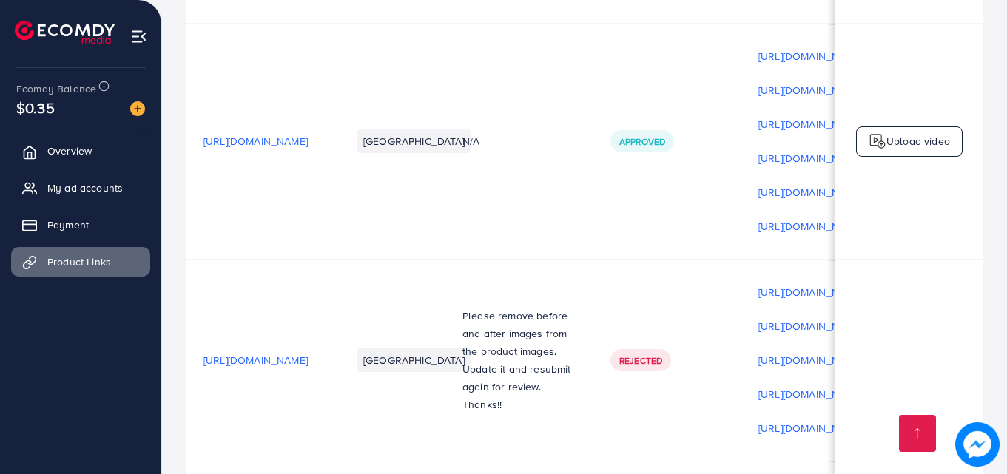
scroll to position [3310, 0]
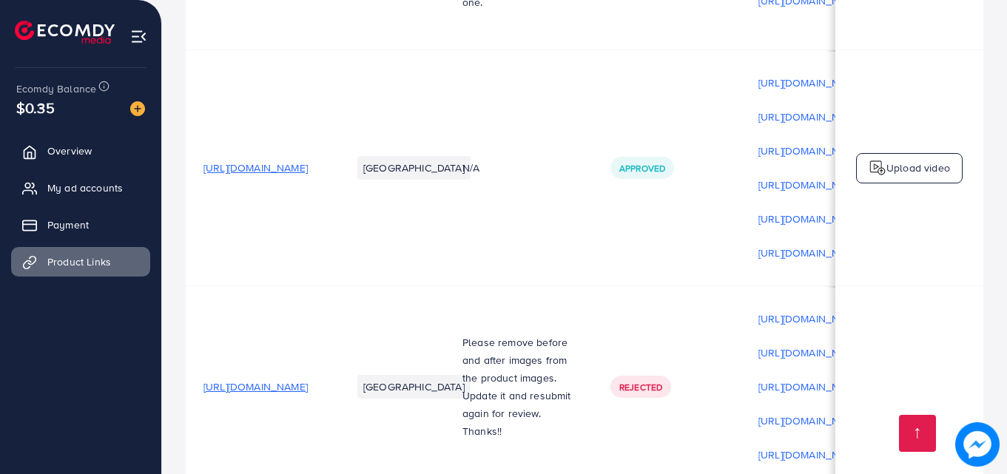
click at [889, 101] on td "Upload video" at bounding box center [910, 168] width 148 height 236
click at [890, 159] on p "Upload video" at bounding box center [919, 168] width 64 height 18
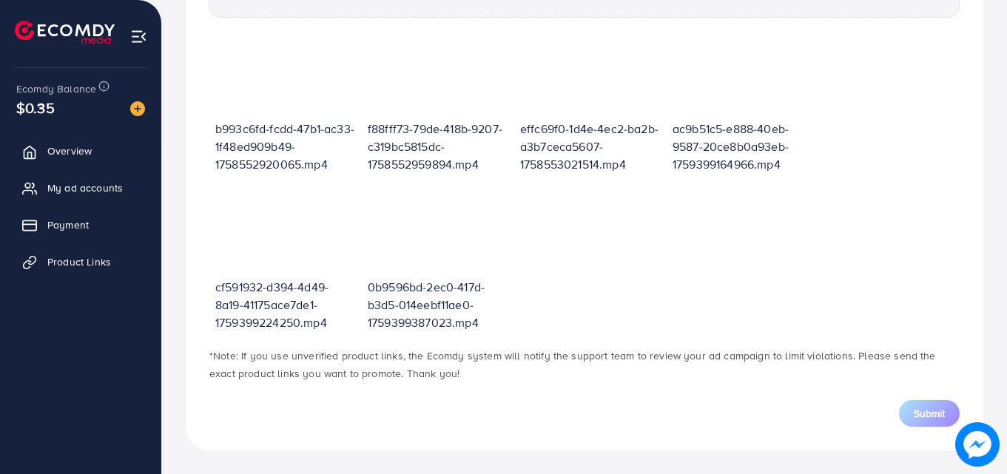
scroll to position [531, 0]
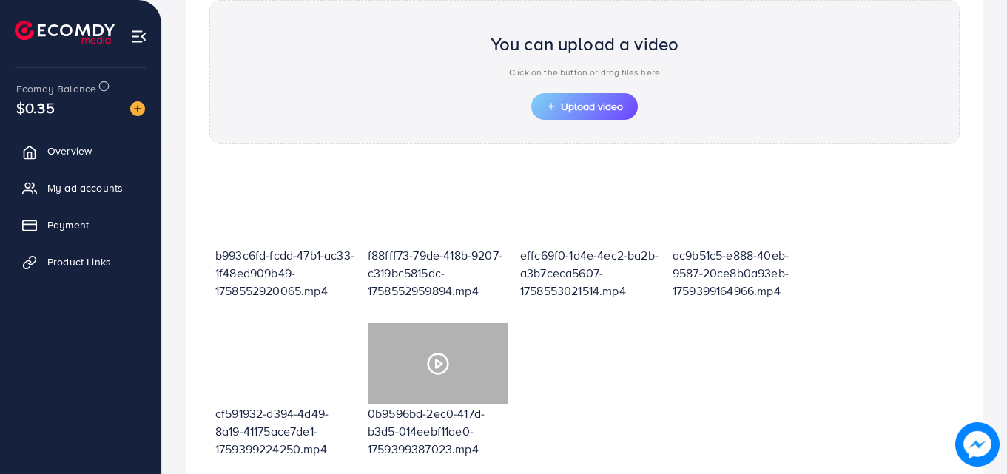
click at [434, 363] on icon at bounding box center [438, 364] width 24 height 24
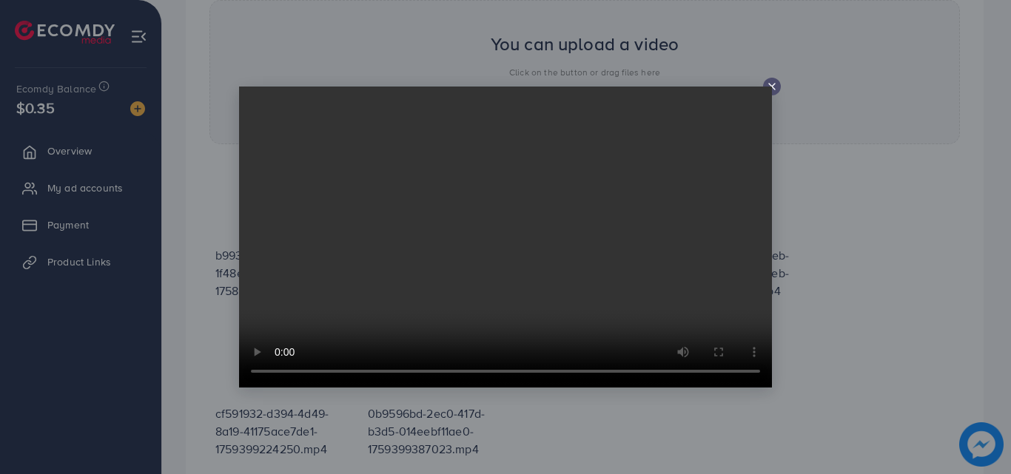
click at [772, 83] on icon at bounding box center [772, 87] width 12 height 12
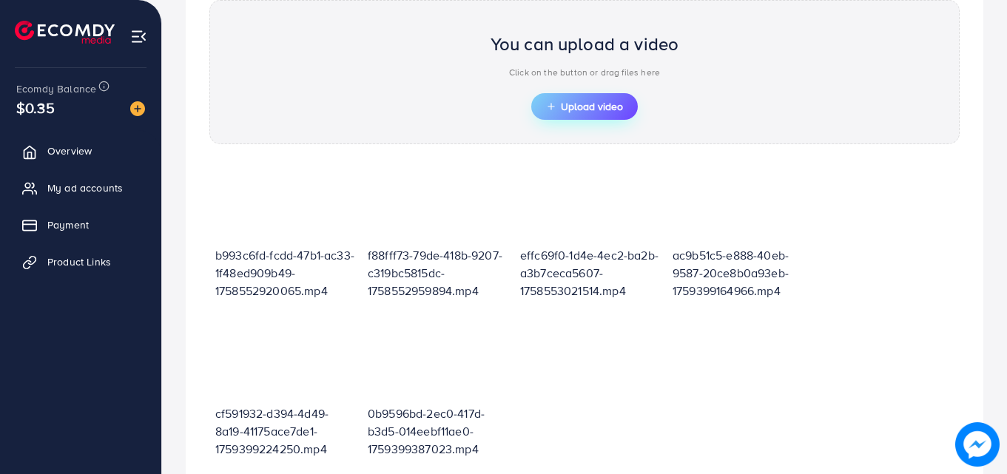
click at [628, 109] on button "Upload video" at bounding box center [584, 106] width 107 height 27
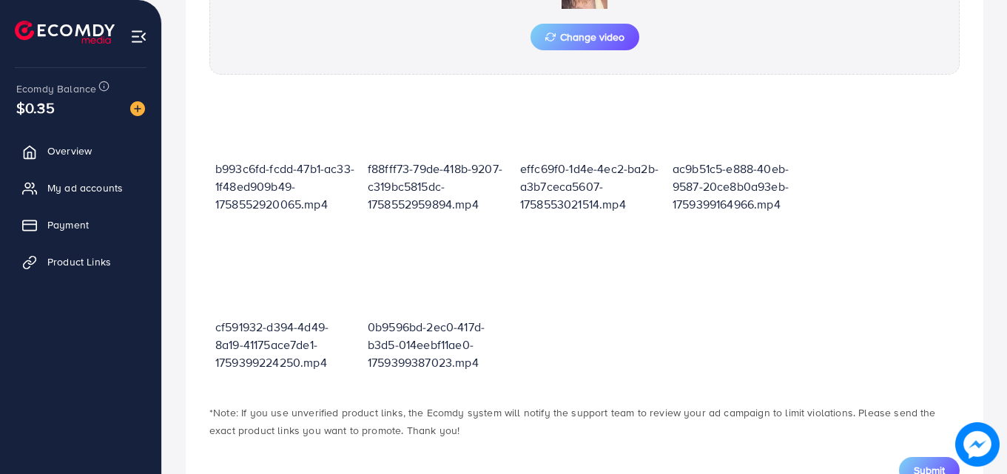
scroll to position [685, 0]
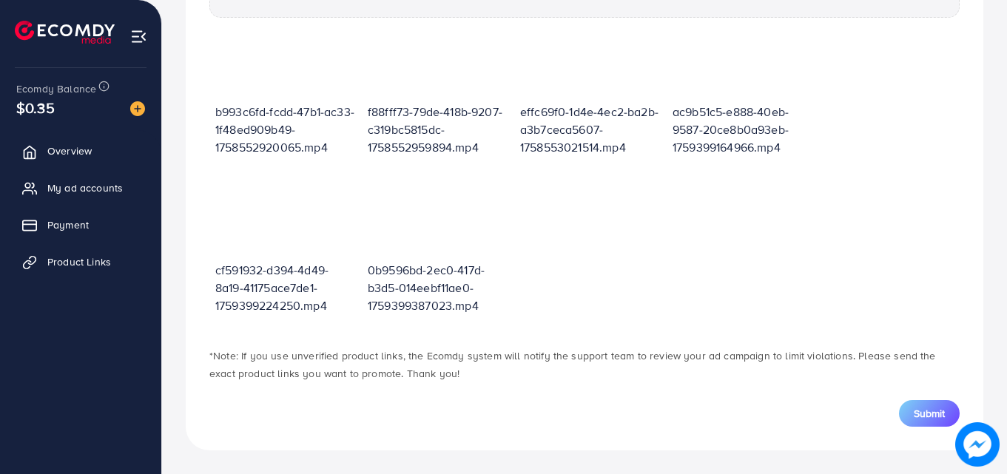
click at [903, 409] on button "Submit" at bounding box center [929, 413] width 61 height 27
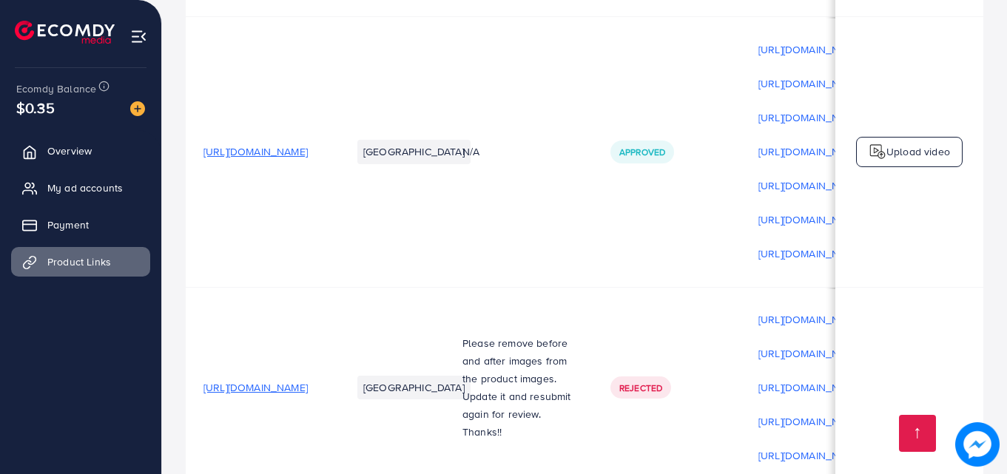
scroll to position [3326, 0]
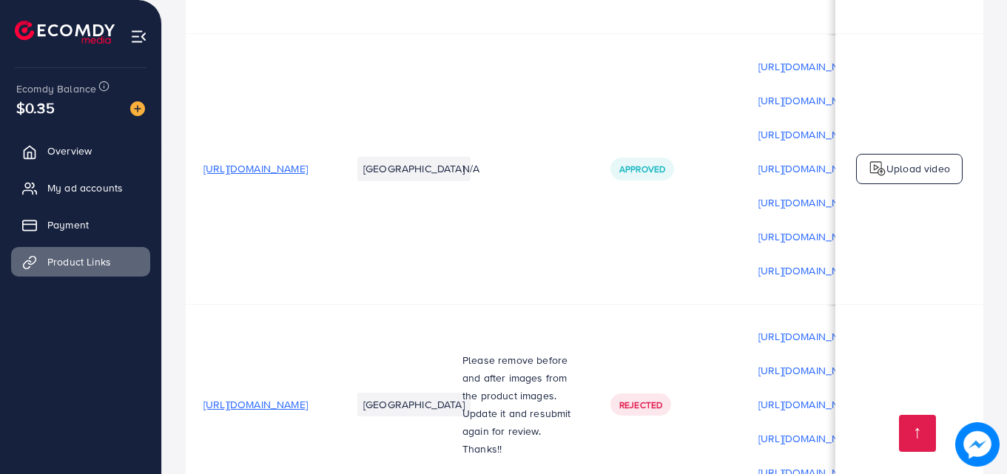
click at [910, 160] on p "Upload video" at bounding box center [919, 169] width 64 height 18
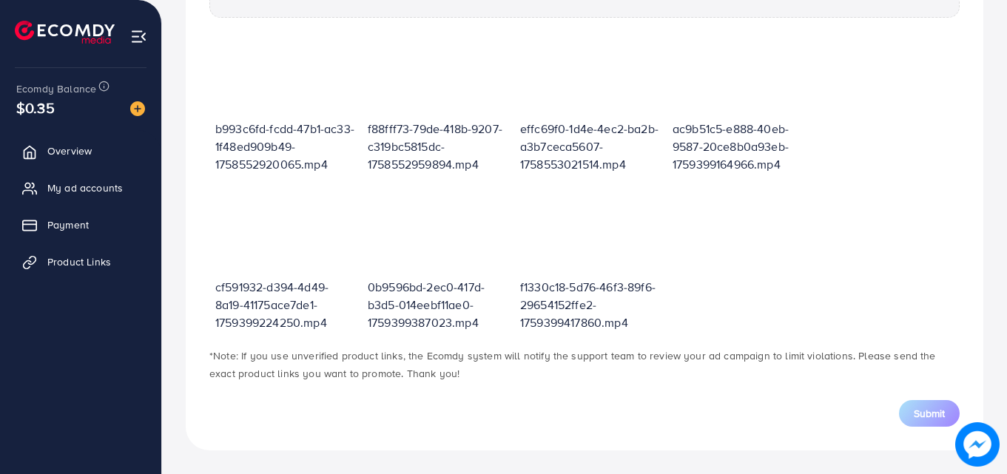
scroll to position [531, 0]
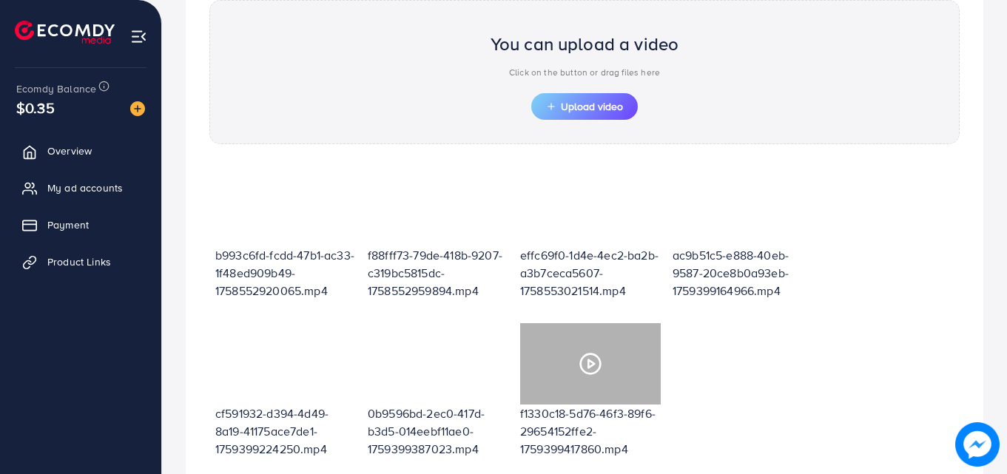
click at [573, 368] on div at bounding box center [590, 363] width 141 height 81
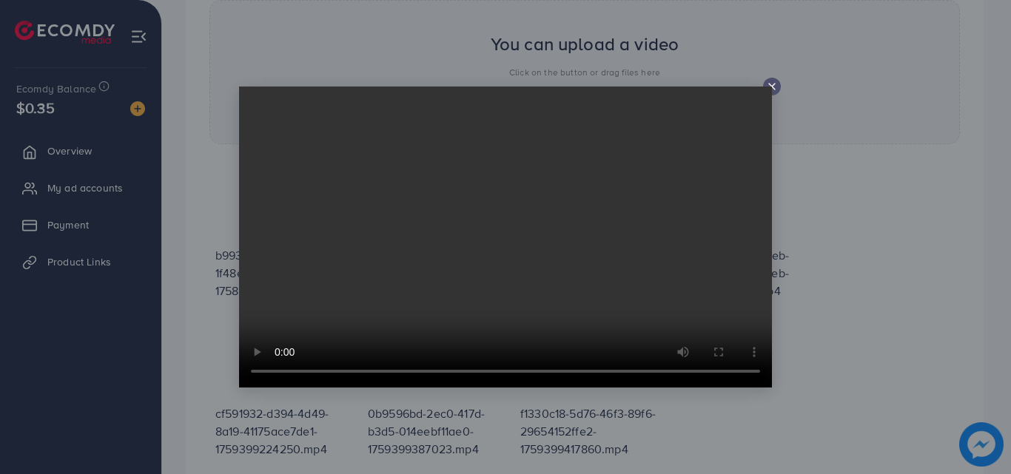
click at [524, 241] on video at bounding box center [505, 237] width 533 height 301
click at [775, 84] on icon at bounding box center [772, 87] width 12 height 12
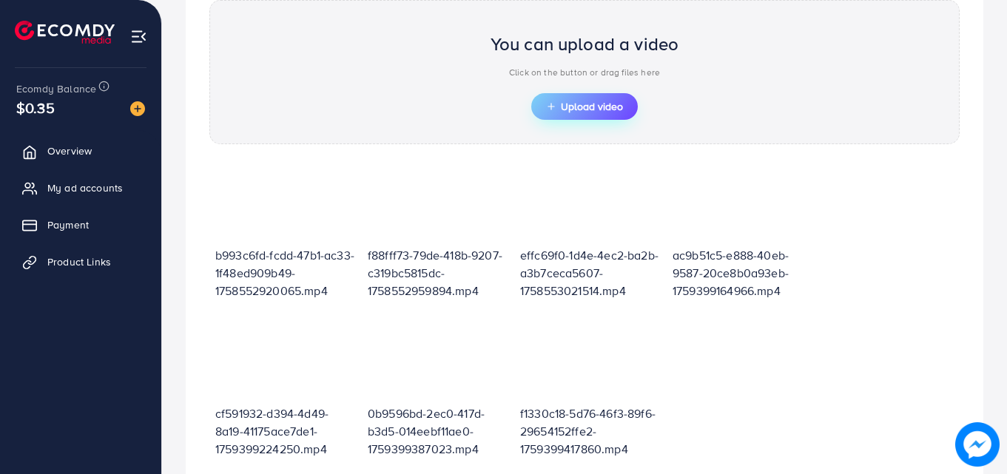
click at [567, 105] on span "Upload video" at bounding box center [584, 106] width 77 height 10
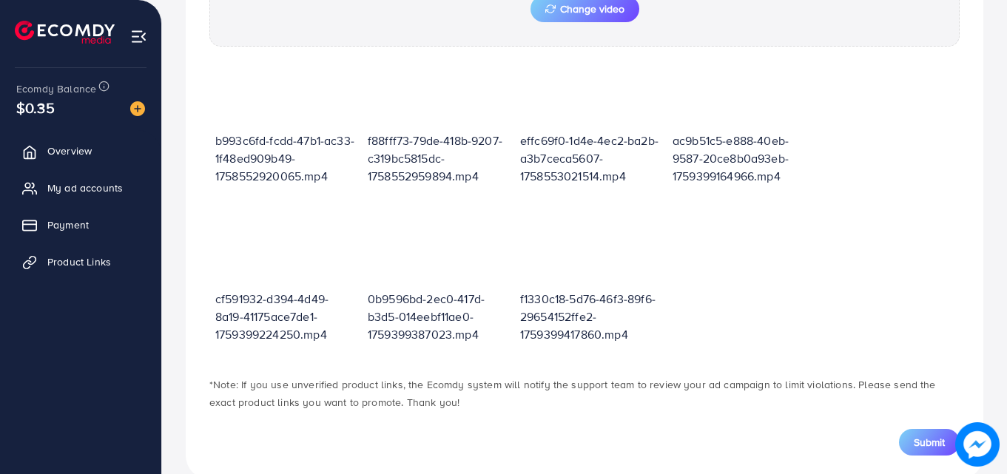
scroll to position [685, 0]
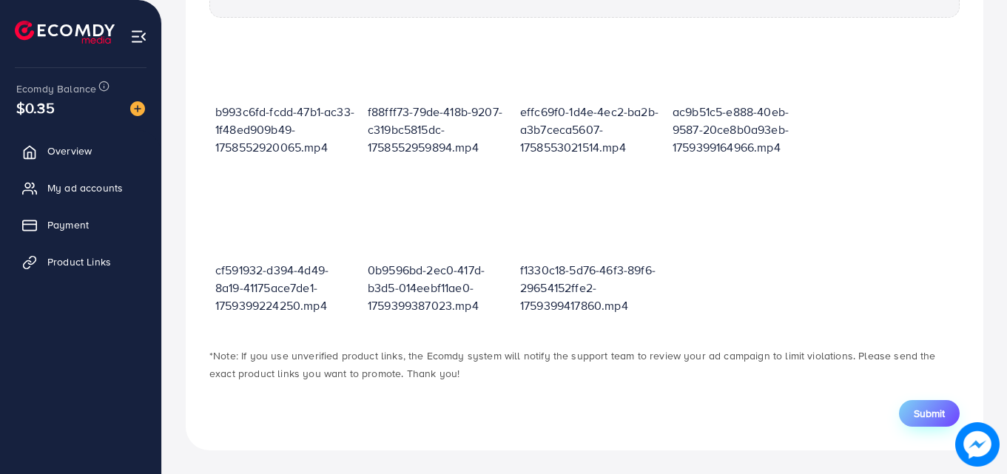
click at [901, 409] on button "Submit" at bounding box center [929, 413] width 61 height 27
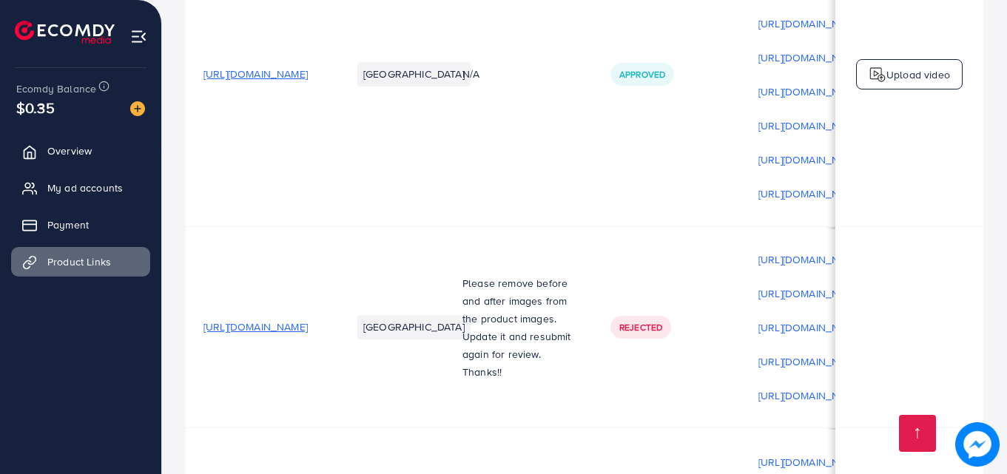
scroll to position [3447, 0]
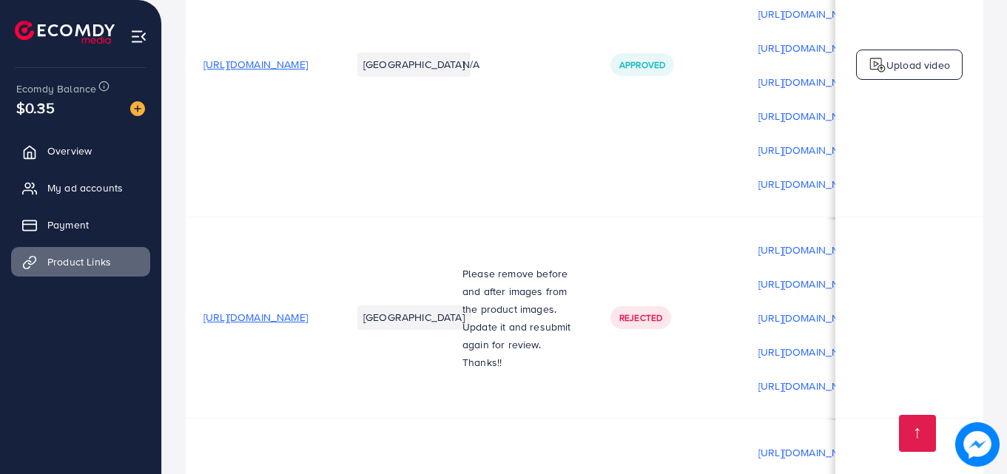
click at [917, 56] on p "Upload video" at bounding box center [919, 65] width 64 height 18
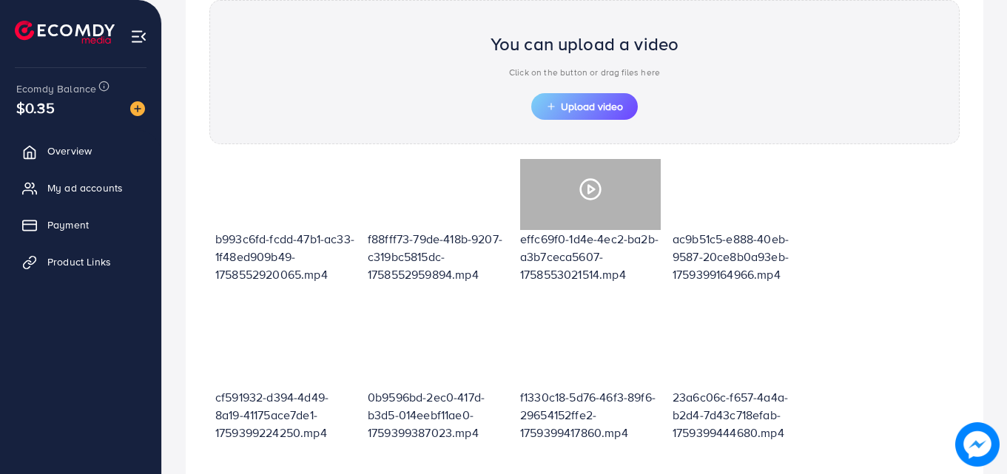
scroll to position [21, 0]
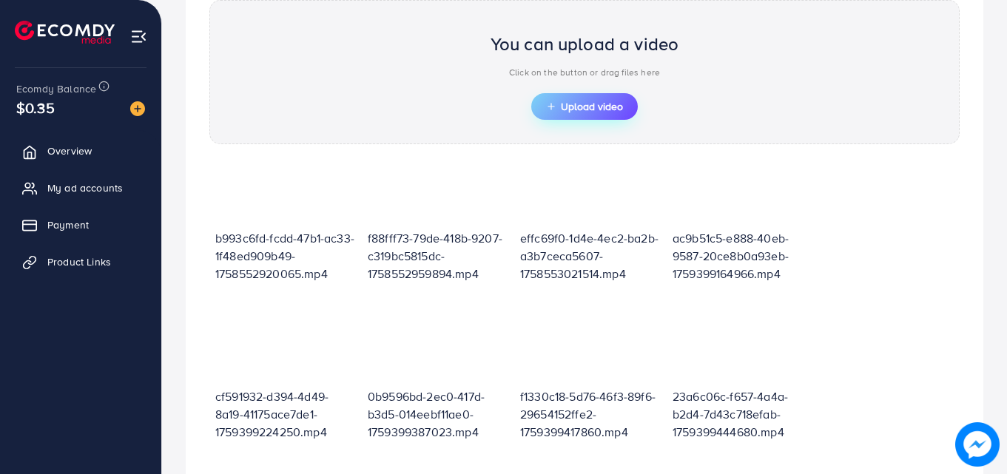
click at [591, 112] on span "Upload video" at bounding box center [584, 106] width 77 height 10
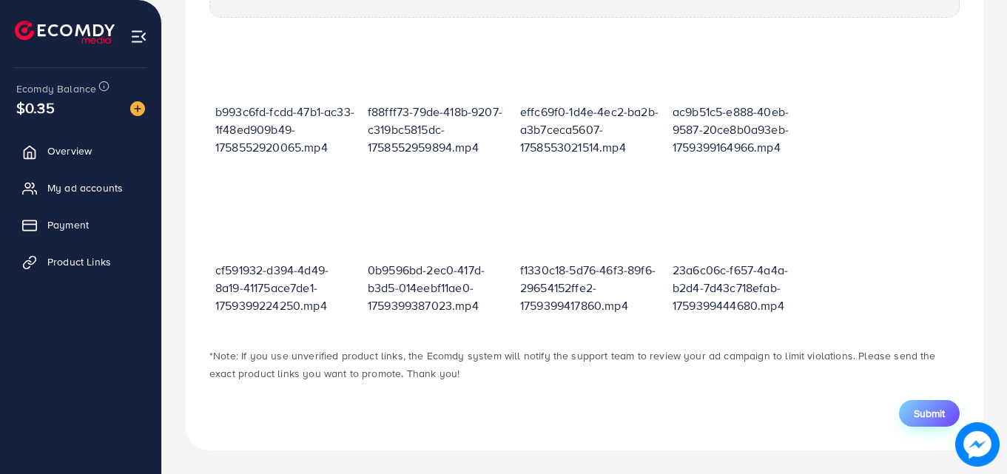
click at [909, 421] on button "Submit" at bounding box center [929, 413] width 61 height 27
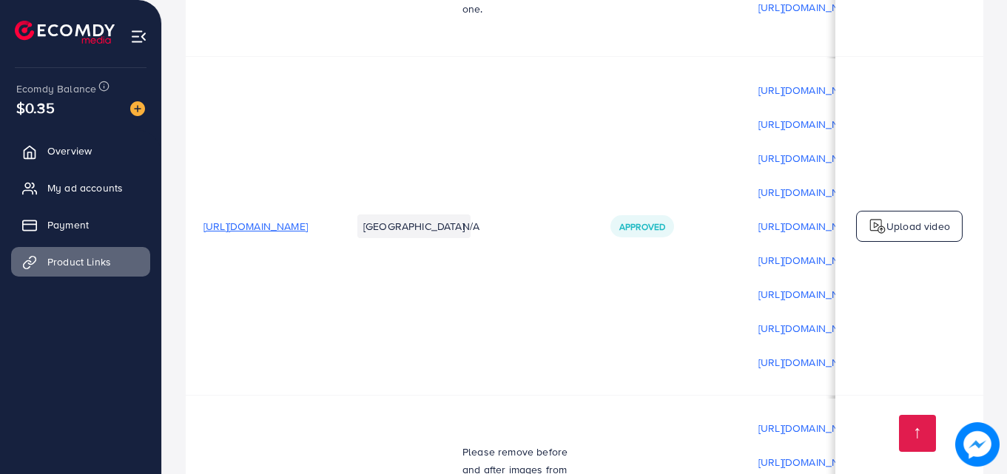
click at [926, 211] on div "Upload video" at bounding box center [909, 226] width 107 height 31
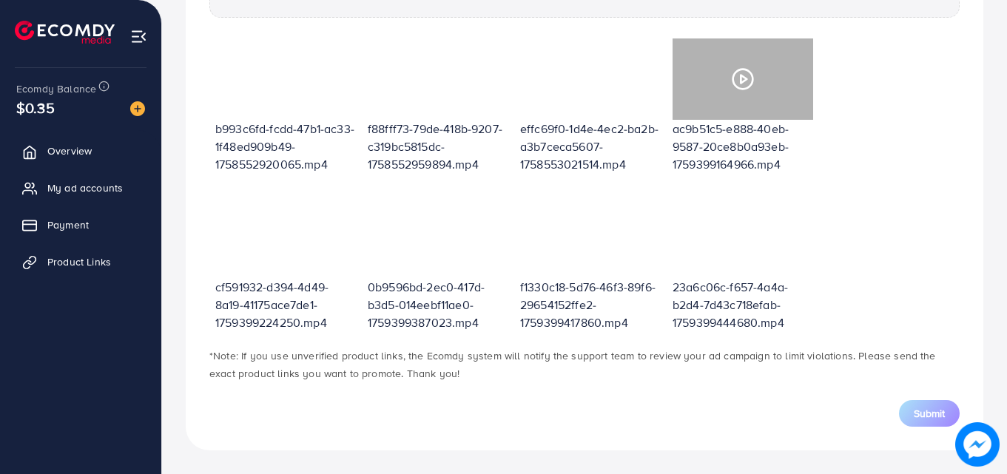
scroll to position [531, 0]
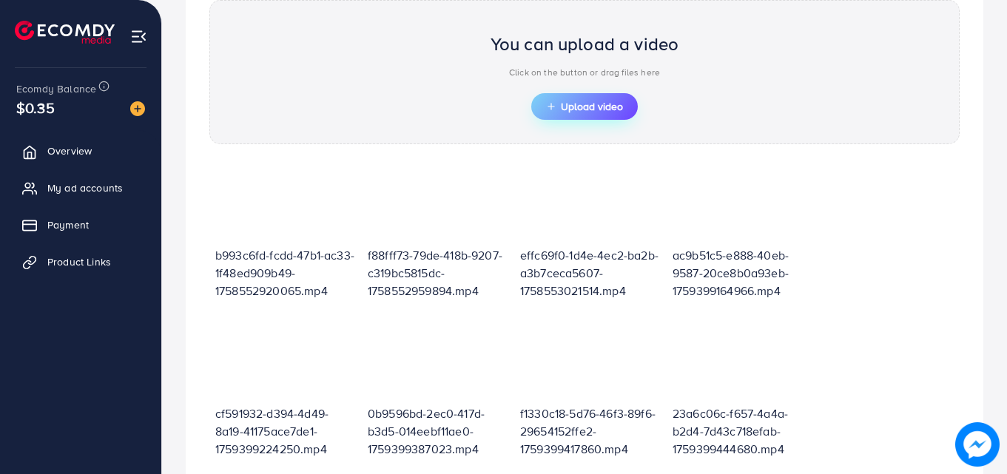
click at [560, 110] on span "Upload video" at bounding box center [584, 106] width 77 height 10
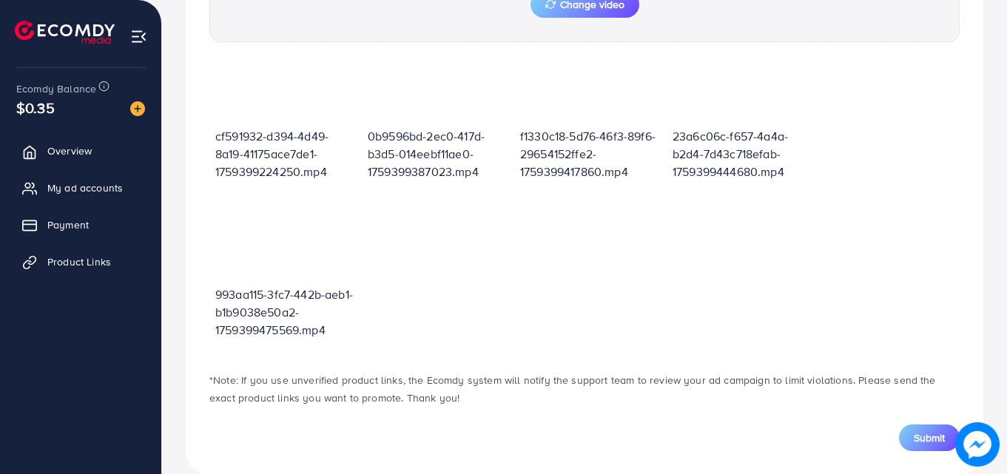
scroll to position [685, 0]
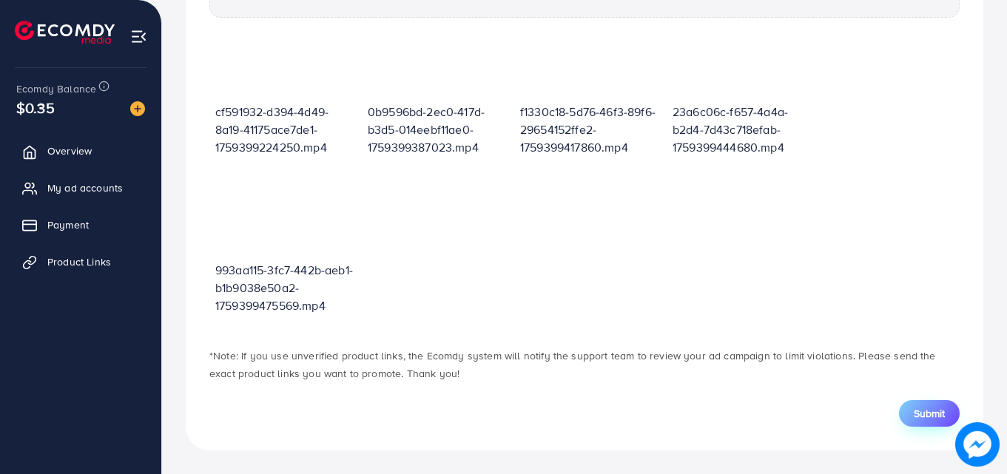
click at [904, 417] on button "Submit" at bounding box center [929, 413] width 61 height 27
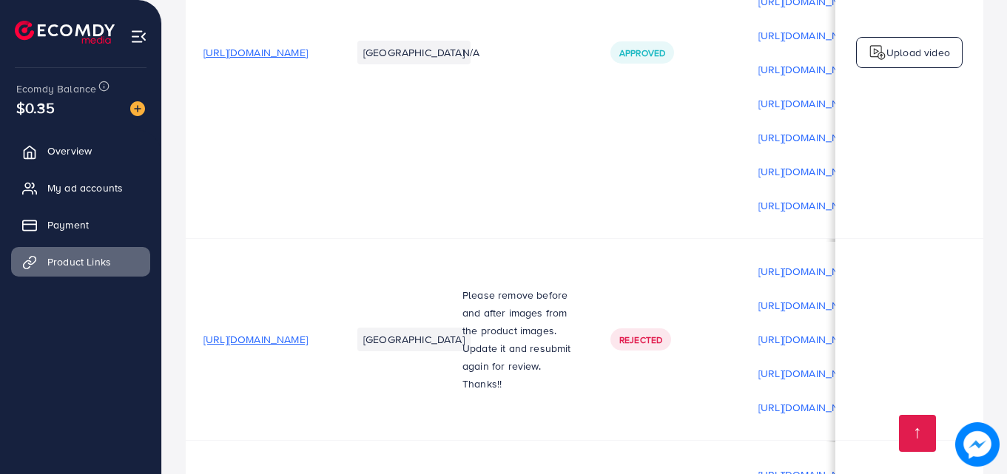
scroll to position [3447, 0]
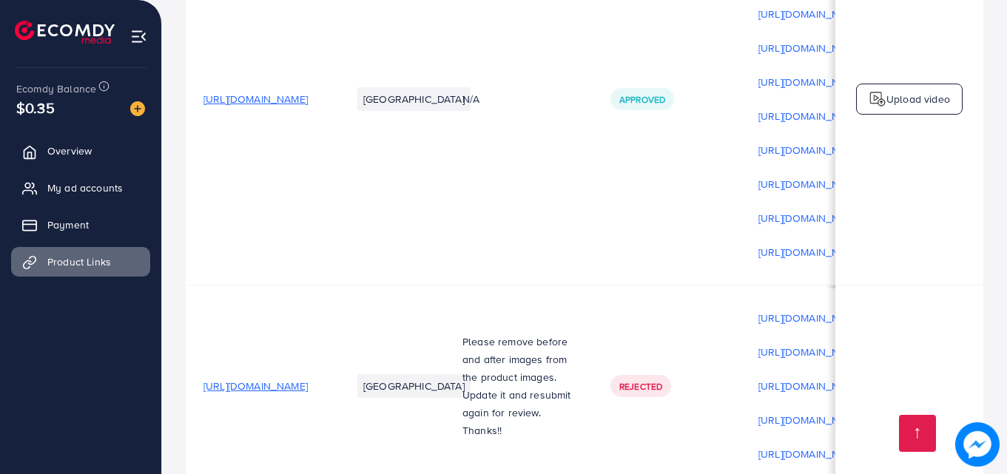
click at [898, 90] on p "Upload video" at bounding box center [919, 99] width 64 height 18
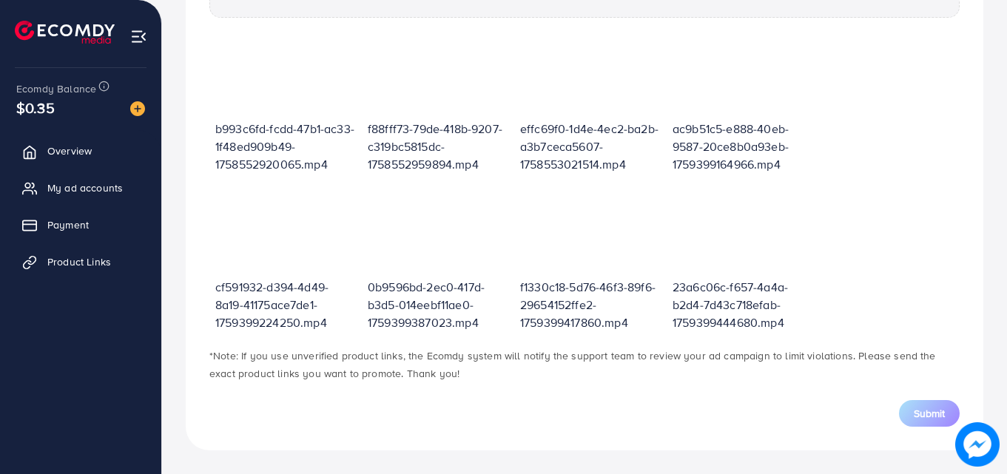
scroll to position [531, 0]
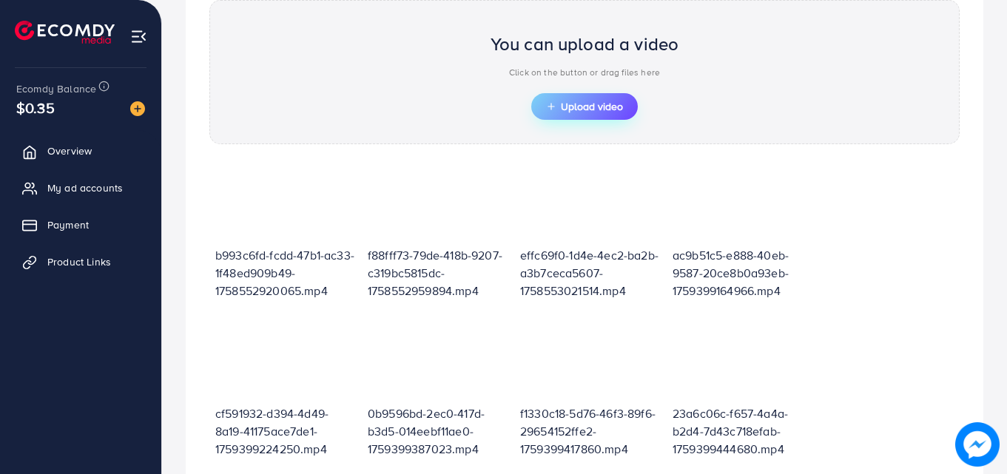
click at [596, 121] on div "You can upload a video Click on the button or drag files here Upload video" at bounding box center [584, 72] width 750 height 144
click at [608, 107] on span "Upload video" at bounding box center [584, 106] width 77 height 10
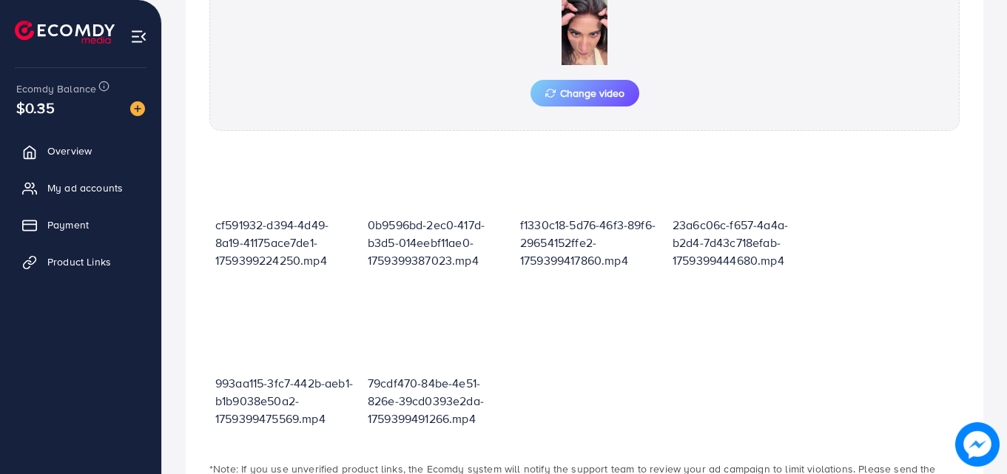
scroll to position [575, 0]
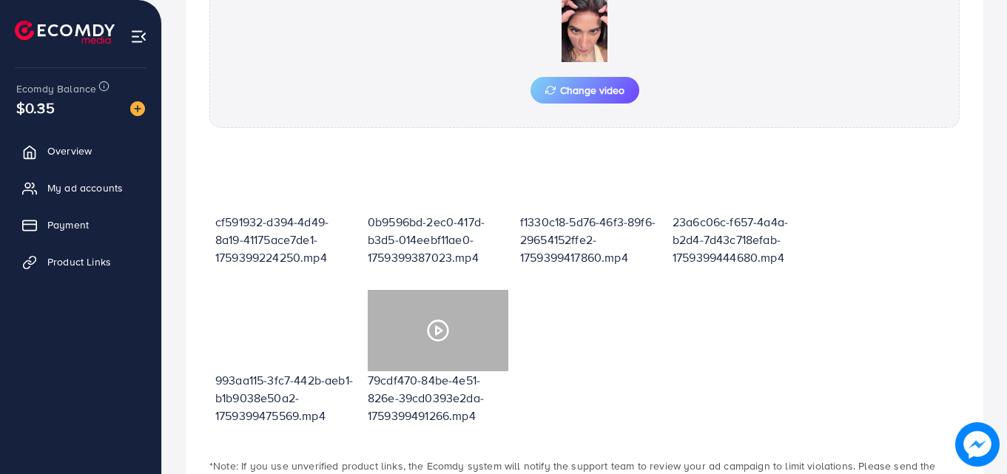
click at [440, 330] on icon at bounding box center [438, 331] width 24 height 24
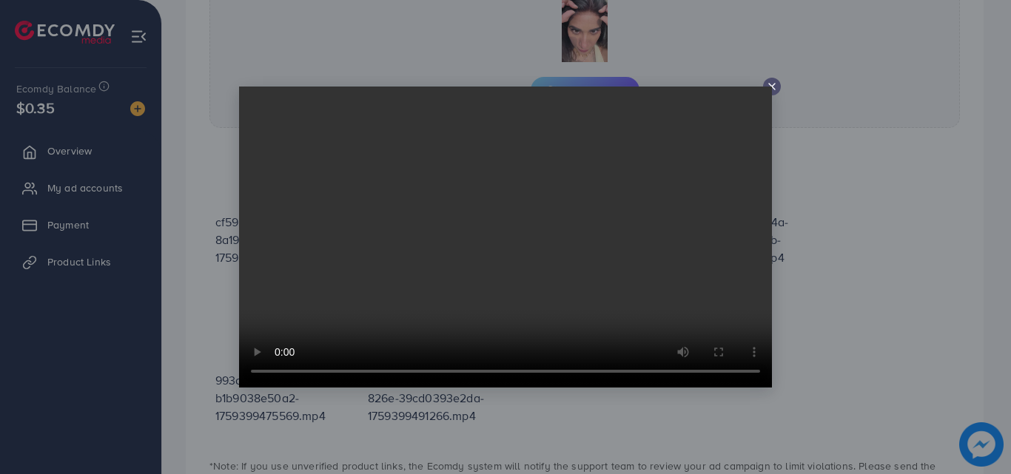
click at [780, 83] on div at bounding box center [505, 237] width 1011 height 474
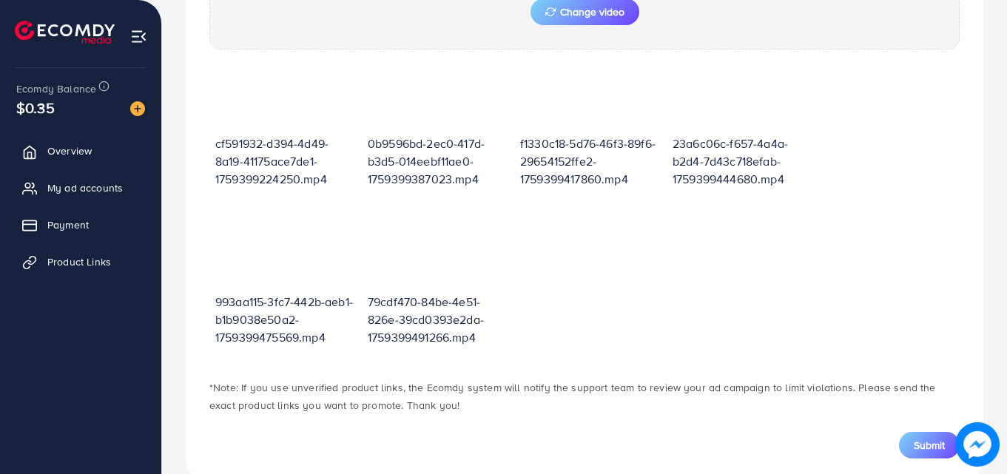
scroll to position [685, 0]
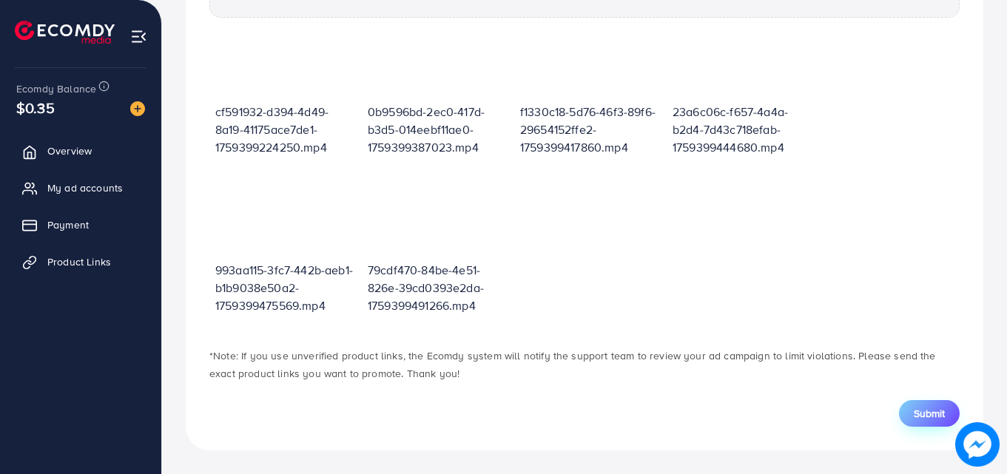
click at [918, 406] on span "Submit" at bounding box center [929, 413] width 31 height 15
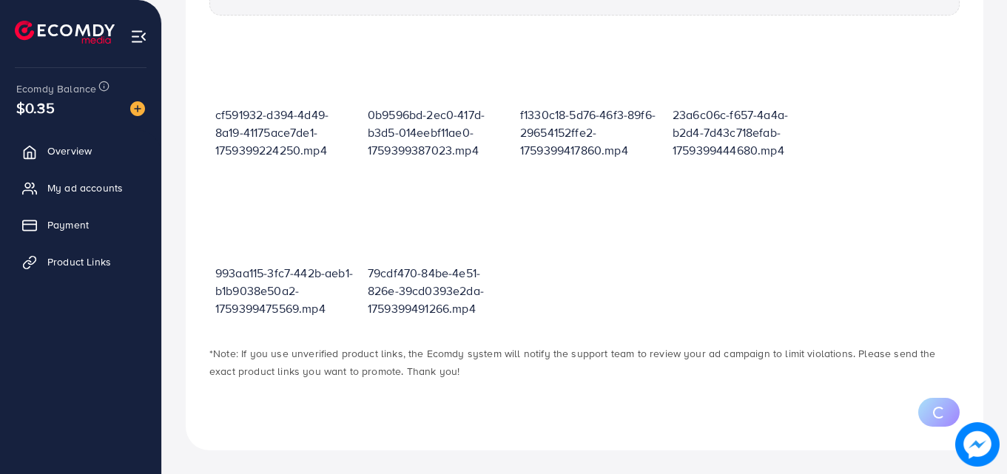
scroll to position [179, 0]
